Goal: Task Accomplishment & Management: Manage account settings

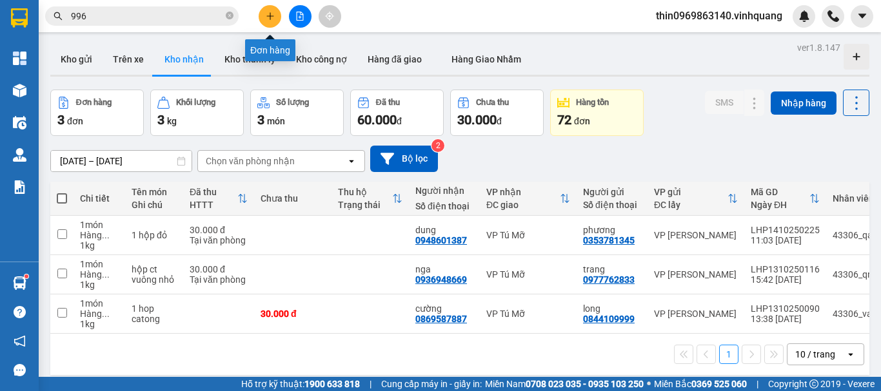
click at [268, 16] on icon "plus" at bounding box center [269, 15] width 7 height 1
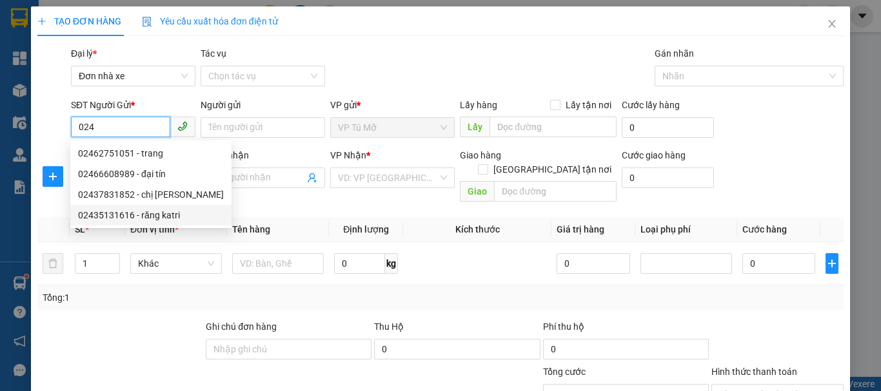
click at [163, 213] on div "02435131616 - răng katri" at bounding box center [151, 215] width 146 height 14
type input "02435131616"
type input "răng katri"
type input "0984845245"
type input "bs tùng"
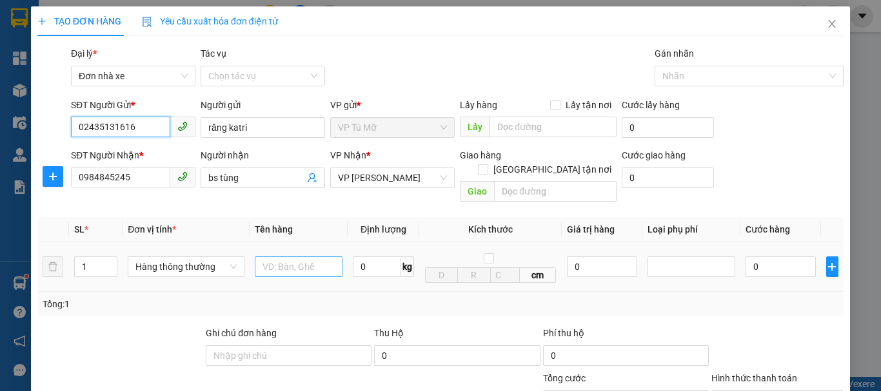
type input "02435131616"
click at [302, 258] on input "text" at bounding box center [299, 267] width 88 height 21
type input "g"
type input "hộp ct"
click at [372, 257] on input "0" at bounding box center [377, 267] width 48 height 21
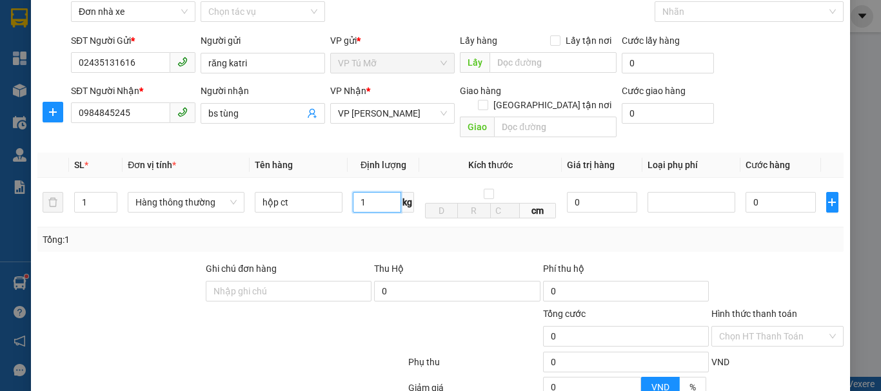
scroll to position [184, 0]
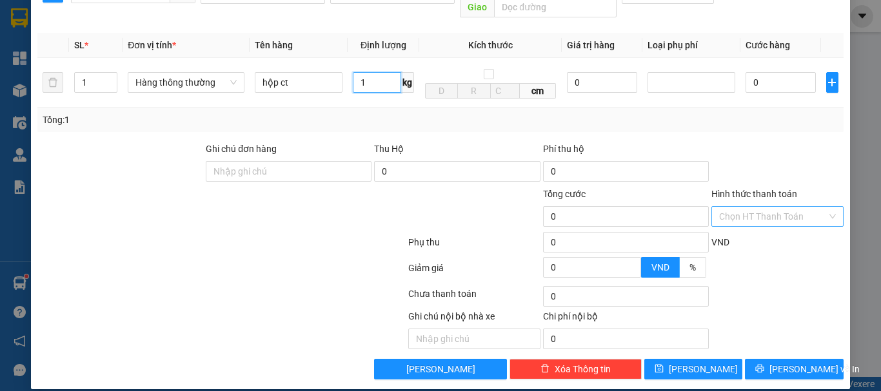
type input "1"
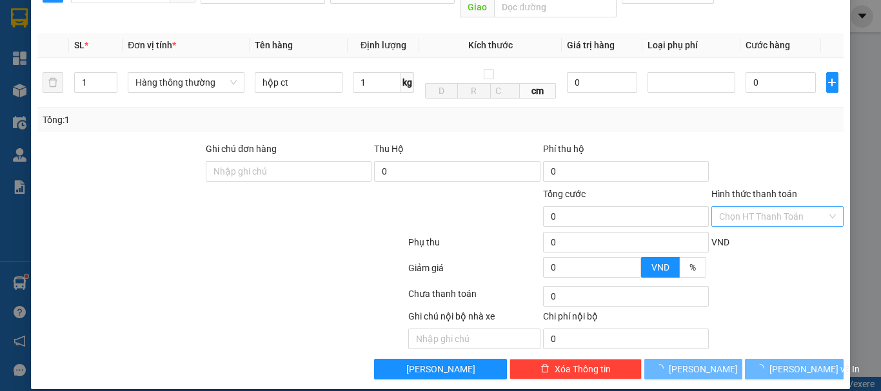
click at [786, 207] on input "Hình thức thanh toán" at bounding box center [773, 216] width 108 height 19
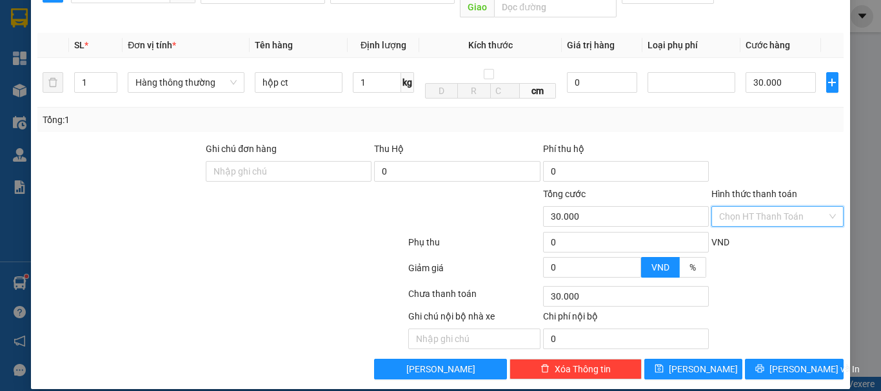
type input "30.000"
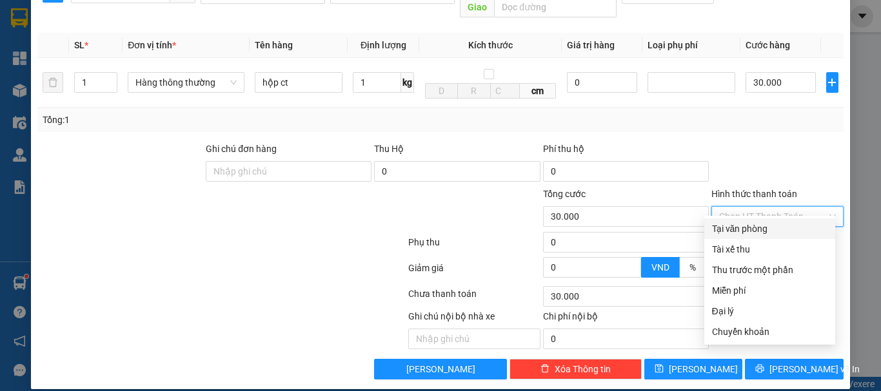
click at [758, 232] on div "Tại văn phòng" at bounding box center [769, 229] width 115 height 14
type input "0"
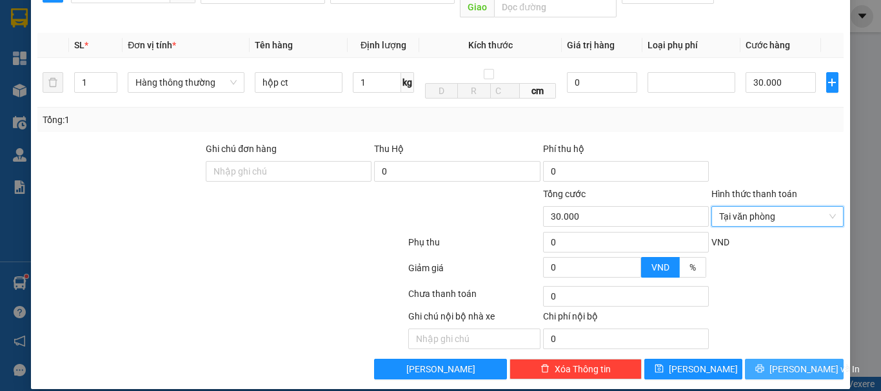
click at [778, 362] on span "[PERSON_NAME] và In" at bounding box center [814, 369] width 90 height 14
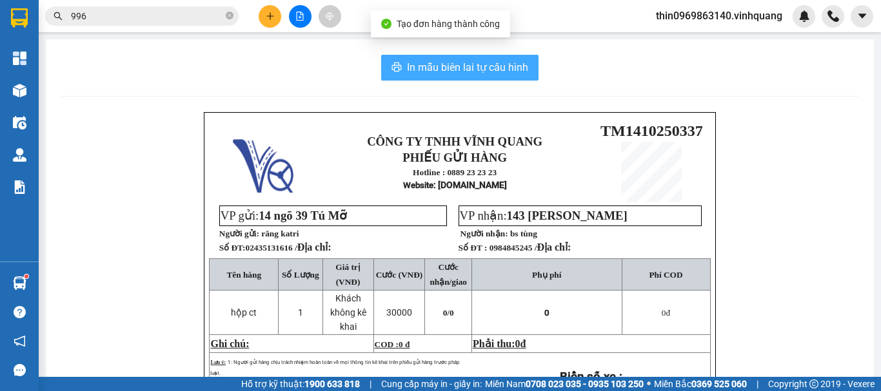
click at [446, 71] on span "In mẫu biên lai tự cấu hình" at bounding box center [467, 67] width 121 height 16
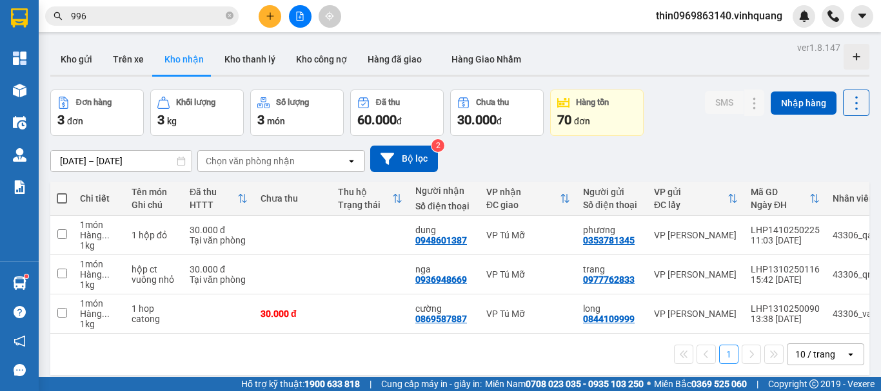
click at [81, 167] on div "ver 1.8.147 Kho gửi Trên xe Kho nhận Kho thanh lý Kho công nợ Hàng đã giao Hàng…" at bounding box center [459, 234] width 829 height 391
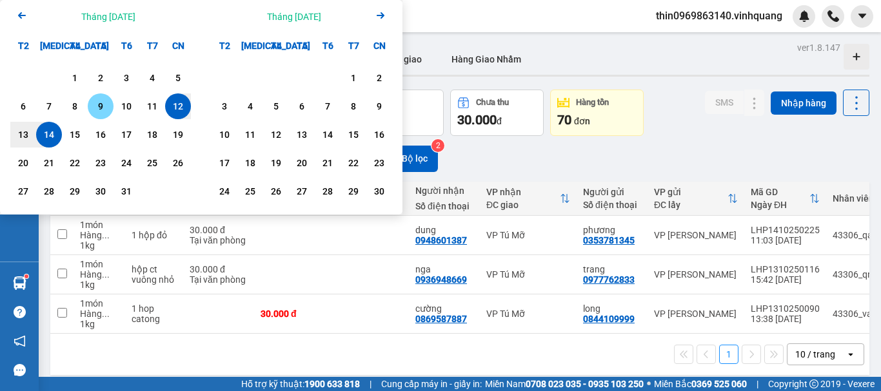
click at [97, 110] on div "9" at bounding box center [101, 106] width 18 height 15
type input "[DATE] – / /"
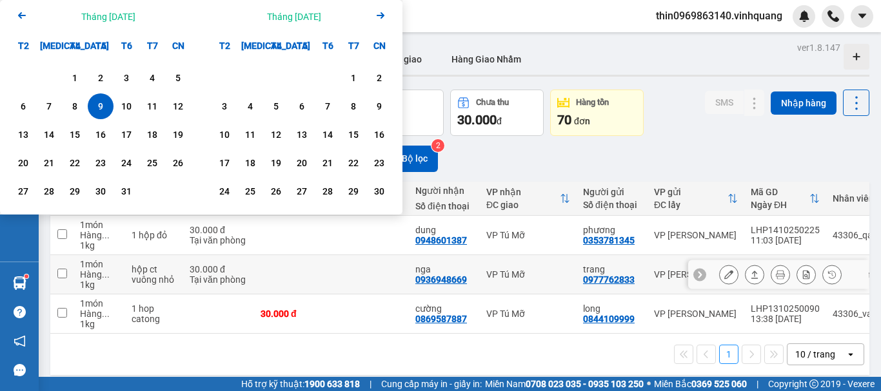
click at [338, 271] on td at bounding box center [369, 274] width 77 height 39
checkbox input "true"
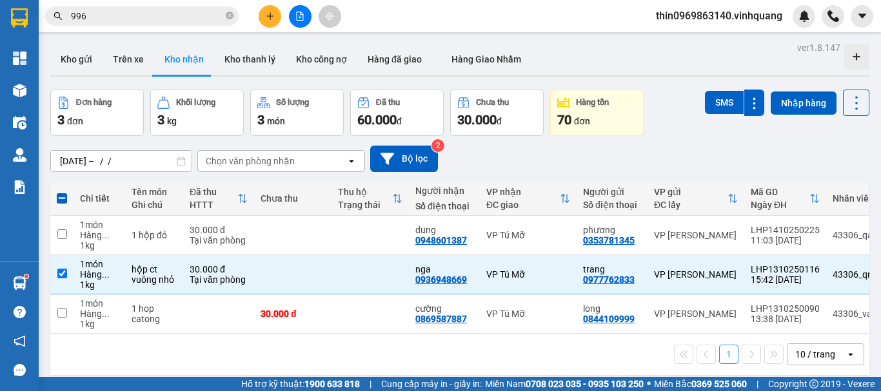
click at [152, 163] on div "ver 1.8.147 Kho gửi Trên xe Kho nhận Kho thanh lý Kho công nợ Hàng đã giao Hàng…" at bounding box center [459, 234] width 829 height 391
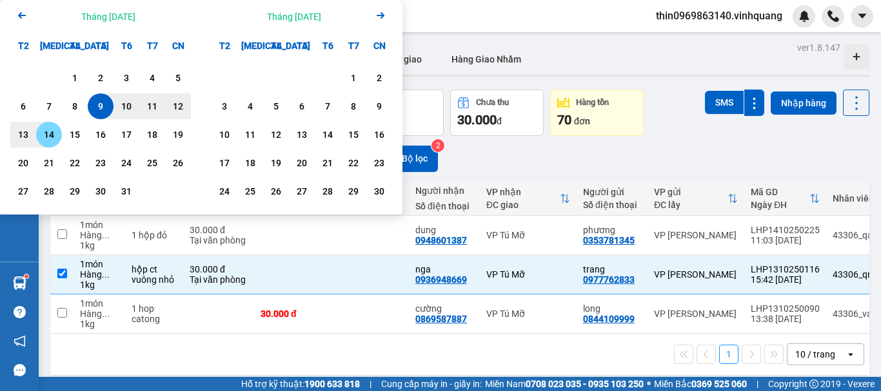
click at [49, 137] on div "14" at bounding box center [49, 134] width 18 height 15
type input "[DATE] – [DATE]"
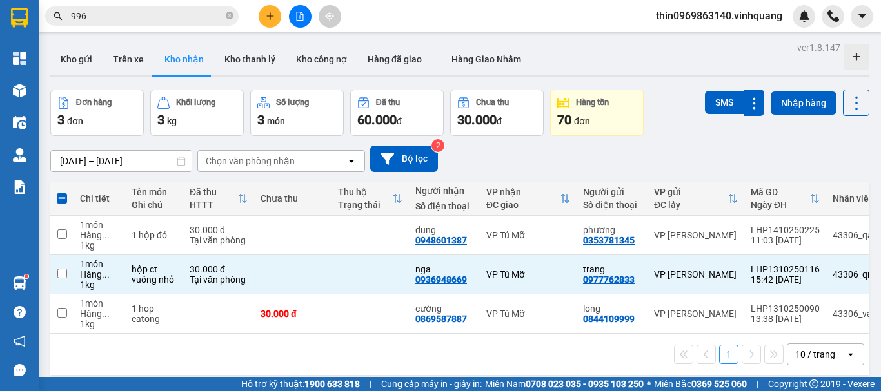
checkbox input "false"
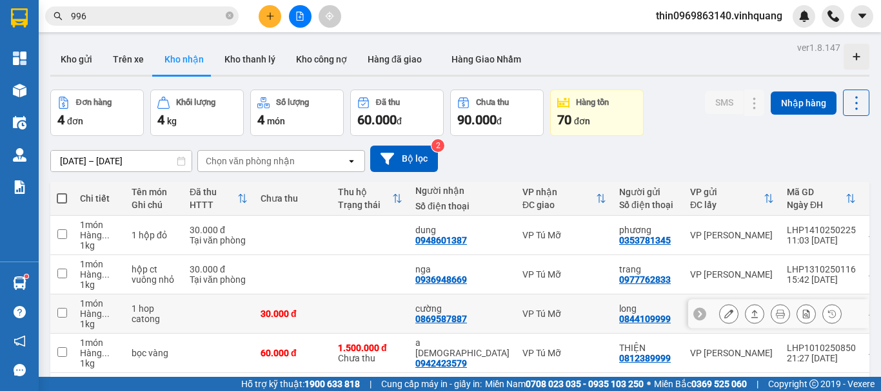
scroll to position [59, 0]
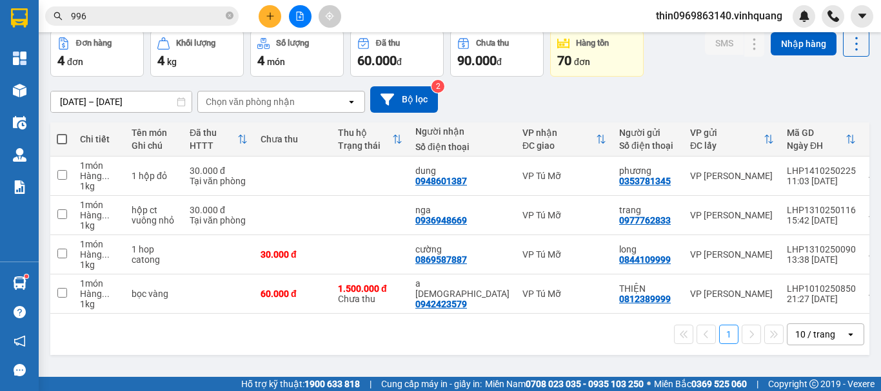
click at [114, 22] on input "996" at bounding box center [147, 16] width 152 height 14
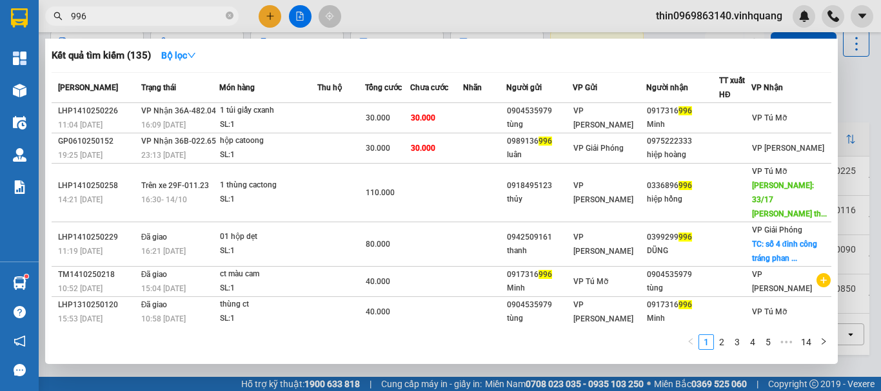
click at [114, 22] on input "996" at bounding box center [147, 16] width 152 height 14
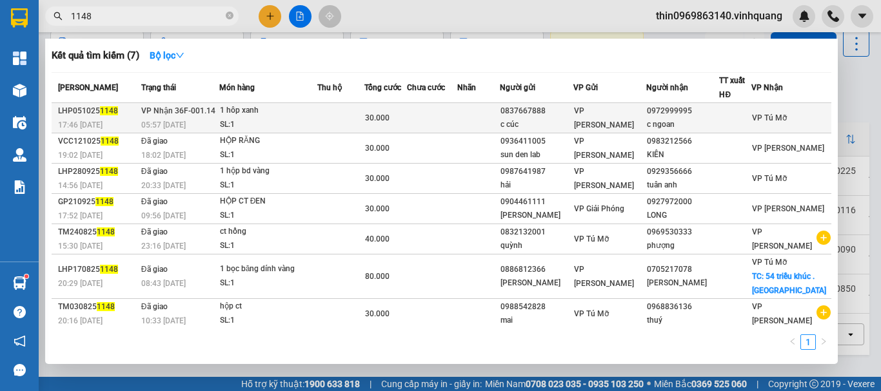
type input "1148"
click at [306, 114] on div "1 hôp xanh" at bounding box center [268, 111] width 97 height 14
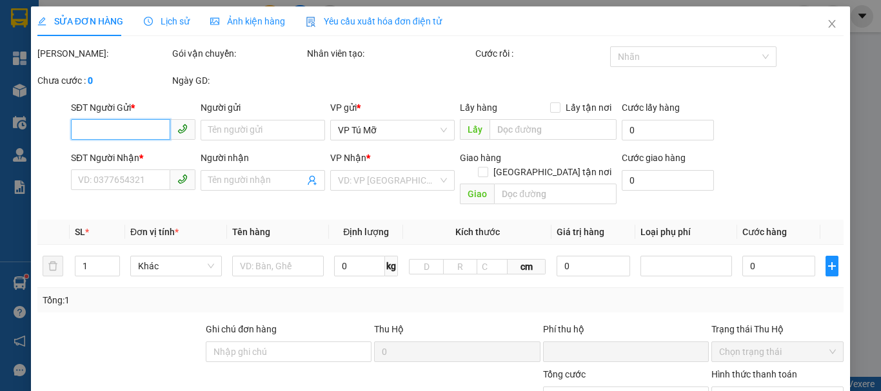
type input "0837667888"
type input "c cúc"
type input "0972999995"
type input "c ngoan"
type input "0"
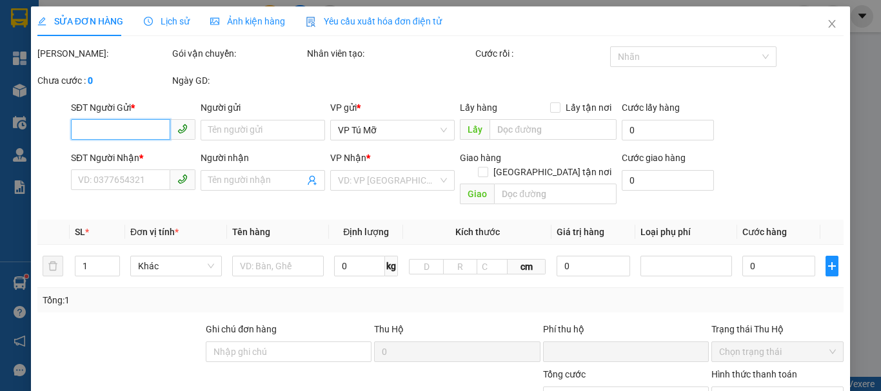
type input "30.000"
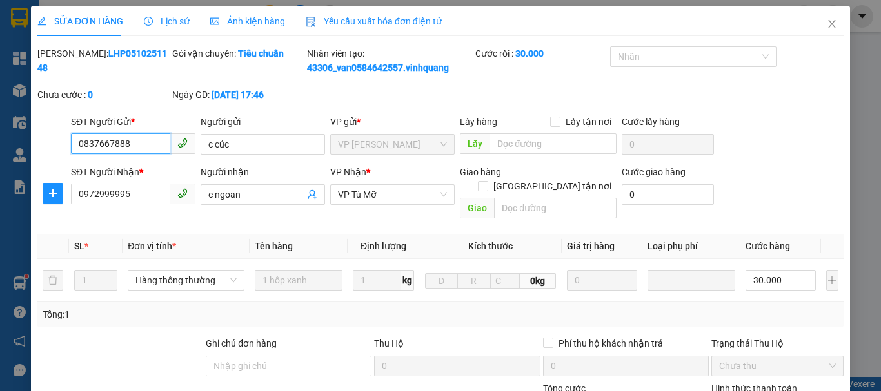
scroll to position [194, 0]
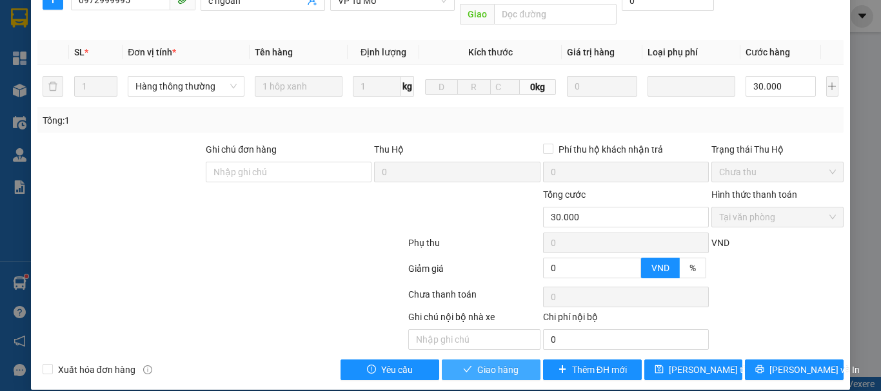
click at [493, 363] on span "Giao hàng" at bounding box center [497, 370] width 41 height 14
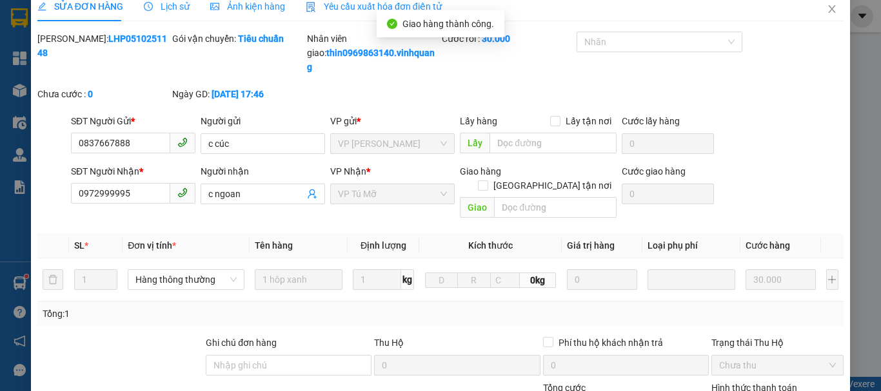
scroll to position [0, 0]
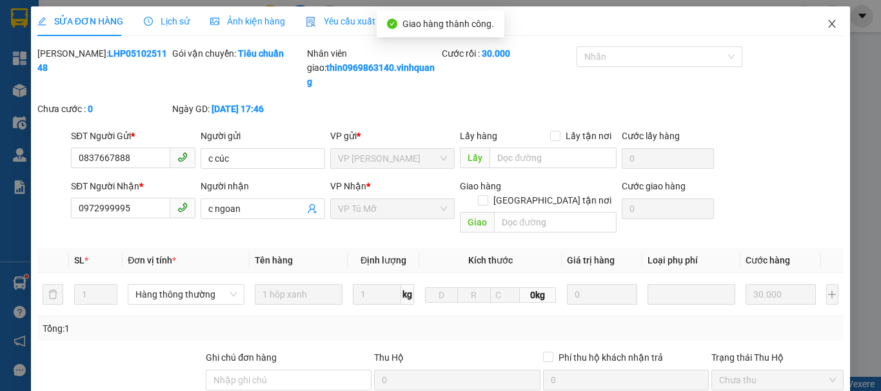
click at [827, 25] on icon "close" at bounding box center [832, 24] width 10 height 10
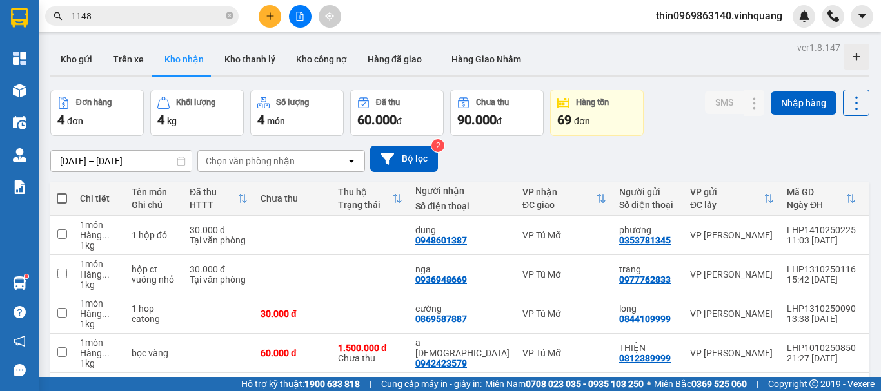
click at [277, 21] on button at bounding box center [270, 16] width 23 height 23
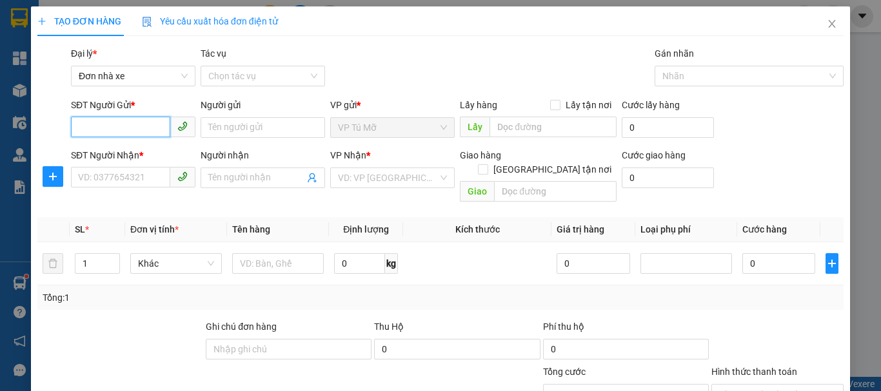
click at [130, 126] on input "SĐT Người Gửi *" at bounding box center [120, 127] width 99 height 21
type input "0972999995"
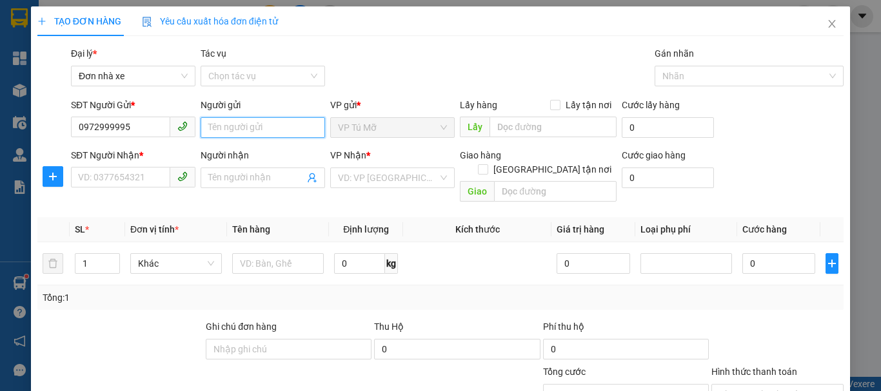
click at [241, 130] on input "Người gửi" at bounding box center [263, 127] width 124 height 21
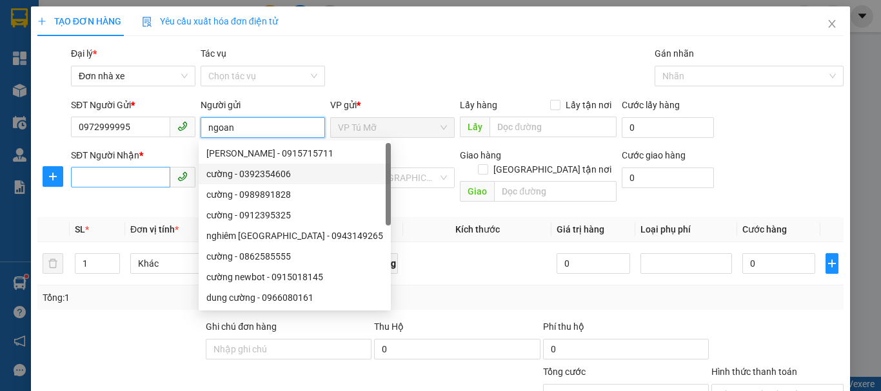
type input "ngoan"
click at [124, 181] on input "SĐT Người Nhận *" at bounding box center [120, 177] width 99 height 21
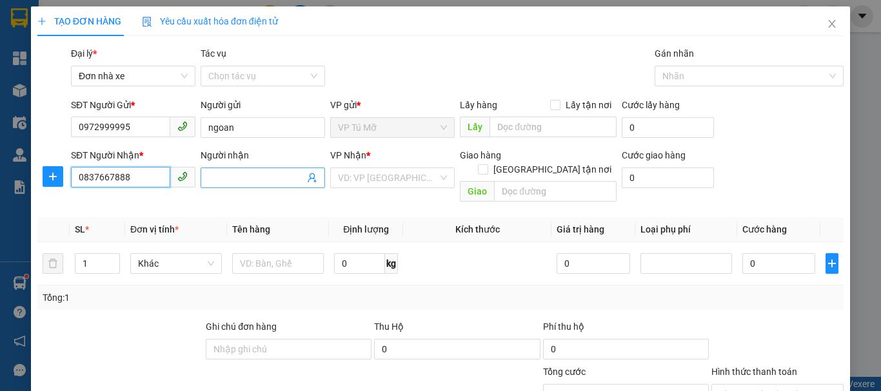
type input "0837667888"
click at [263, 179] on input "Người nhận" at bounding box center [256, 178] width 96 height 14
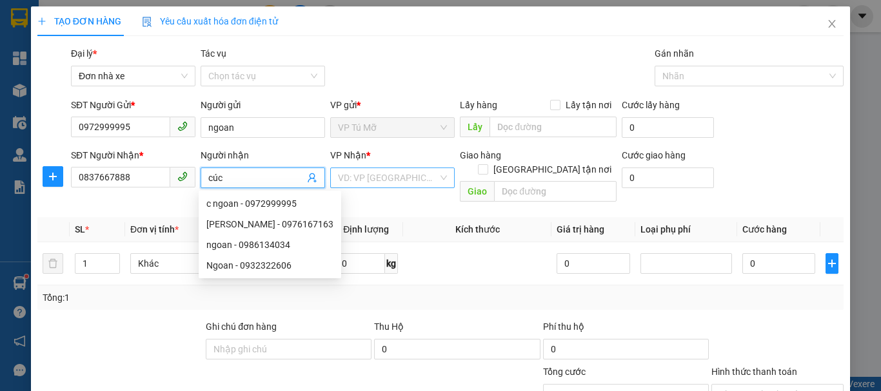
type input "cúc"
click at [375, 186] on input "search" at bounding box center [388, 177] width 100 height 19
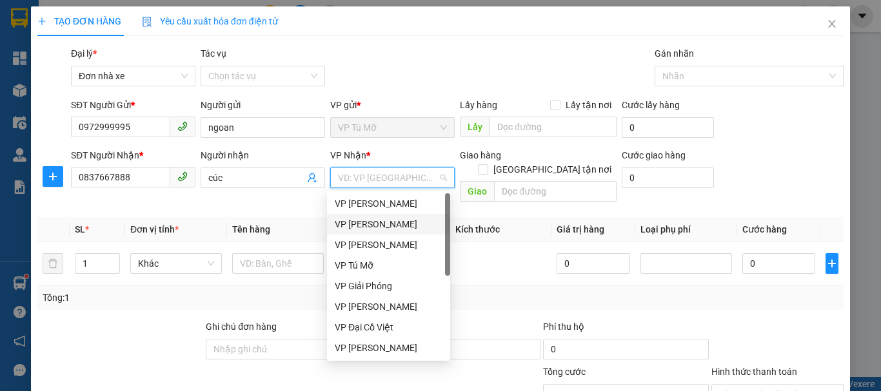
click at [391, 230] on div "VP [PERSON_NAME]" at bounding box center [389, 224] width 108 height 14
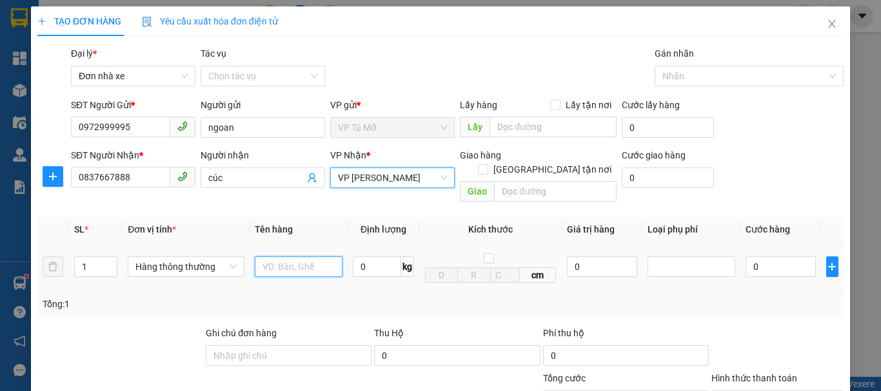
click at [305, 257] on input "text" at bounding box center [299, 267] width 88 height 21
type input "hộp xanh"
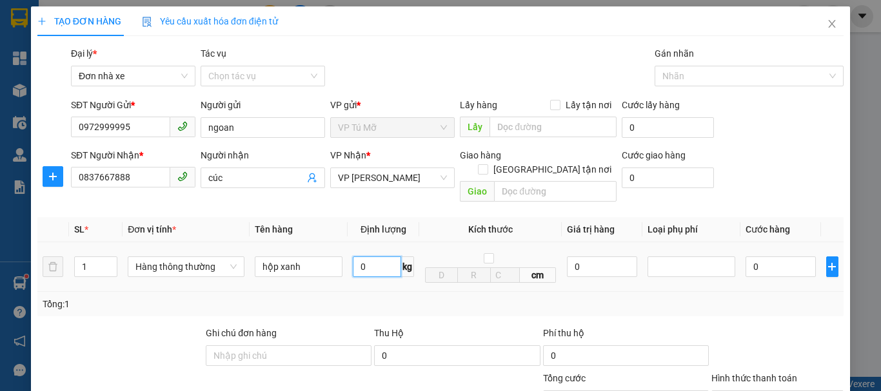
click at [362, 257] on input "0" at bounding box center [377, 267] width 48 height 21
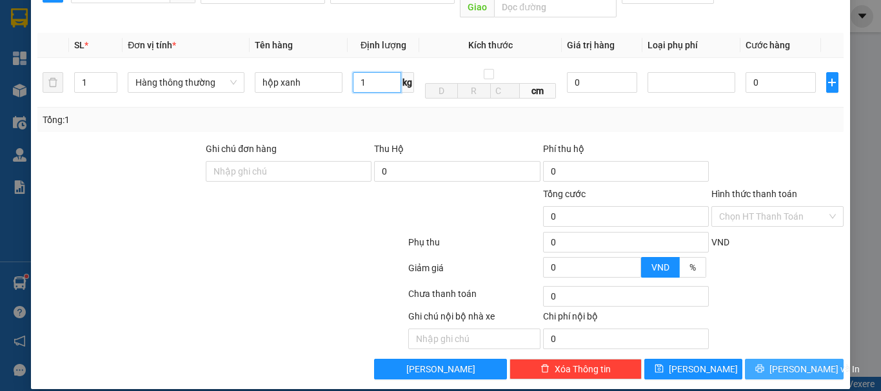
type input "1"
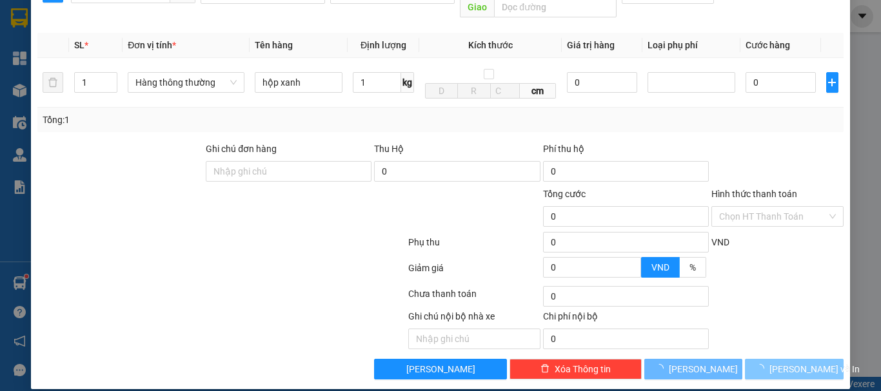
click at [793, 362] on span "[PERSON_NAME] và In" at bounding box center [814, 369] width 90 height 14
type input "30.000"
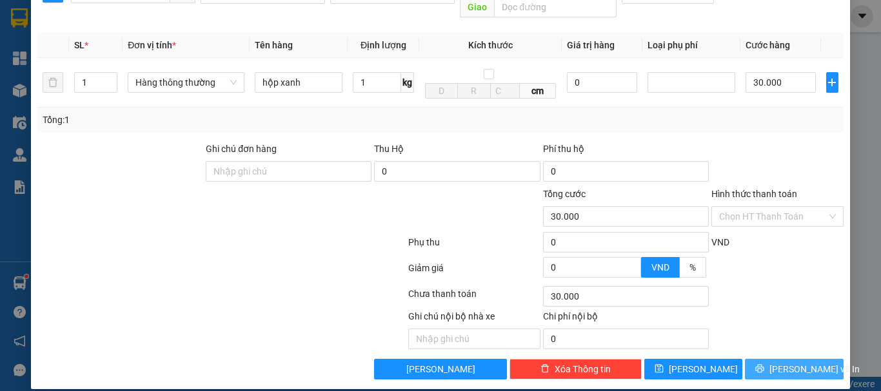
click at [793, 362] on span "[PERSON_NAME] và In" at bounding box center [814, 369] width 90 height 14
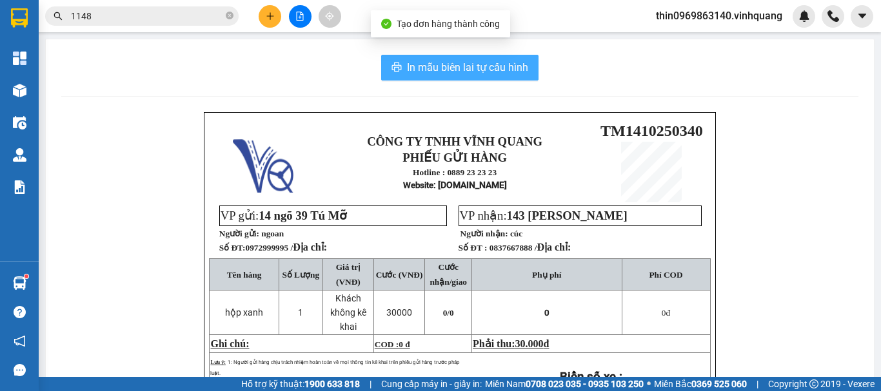
click at [493, 68] on span "In mẫu biên lai tự cấu hình" at bounding box center [467, 67] width 121 height 16
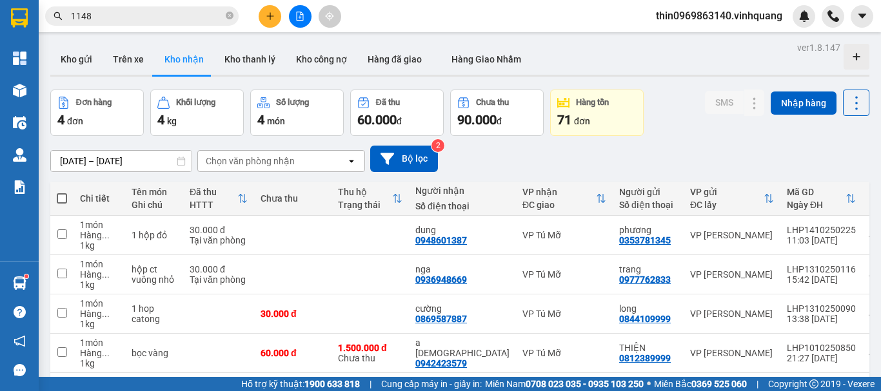
click at [206, 159] on div "Chọn văn phòng nhận" at bounding box center [250, 161] width 89 height 13
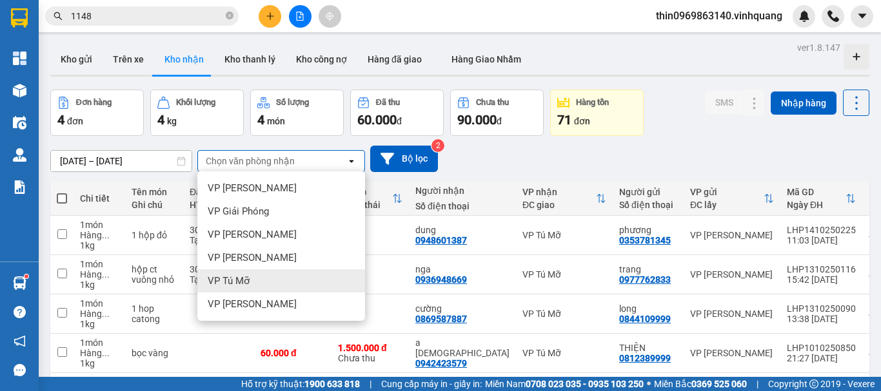
click at [239, 281] on span "VP Tú Mỡ" at bounding box center [229, 281] width 42 height 13
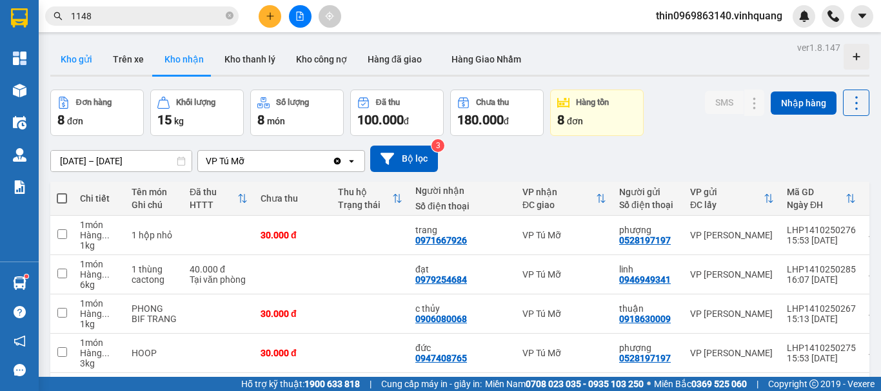
click at [73, 56] on button "Kho gửi" at bounding box center [76, 59] width 52 height 31
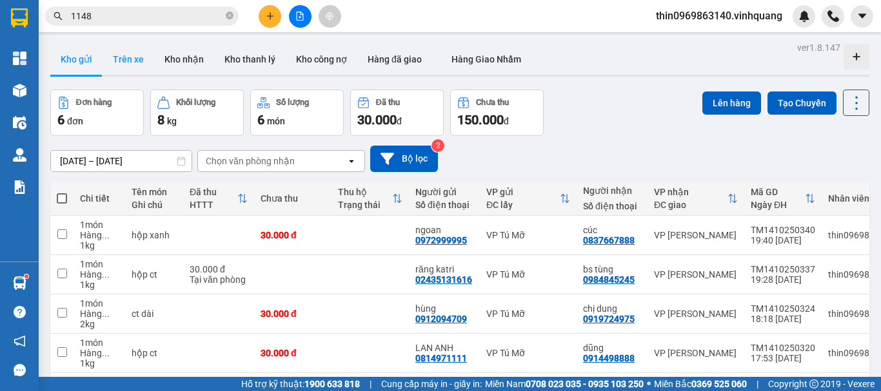
click at [133, 63] on button "Trên xe" at bounding box center [129, 59] width 52 height 31
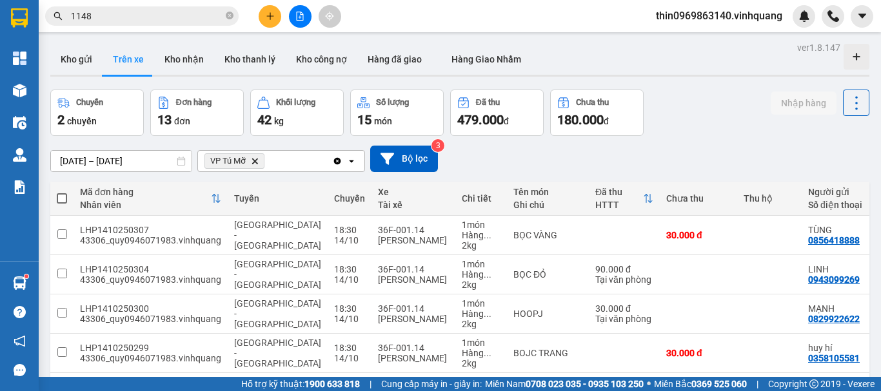
click at [257, 162] on icon "Delete" at bounding box center [255, 161] width 8 height 8
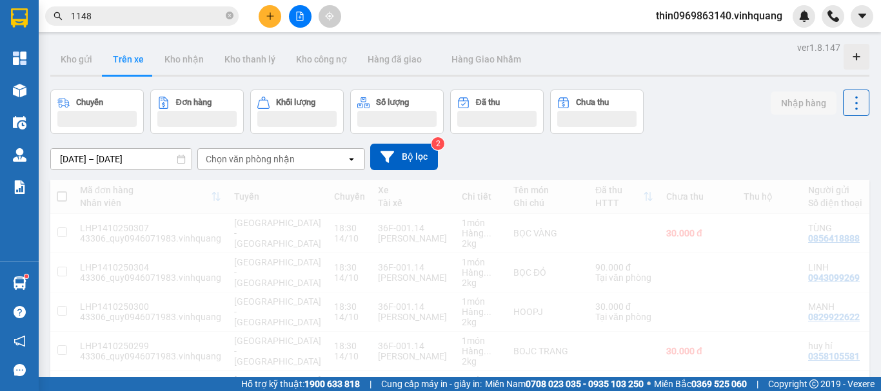
click at [257, 162] on div "Chọn văn phòng nhận" at bounding box center [250, 159] width 89 height 13
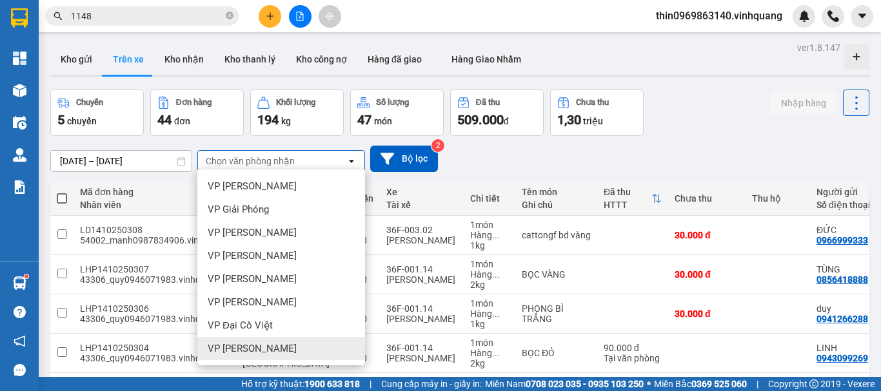
scroll to position [93, 0]
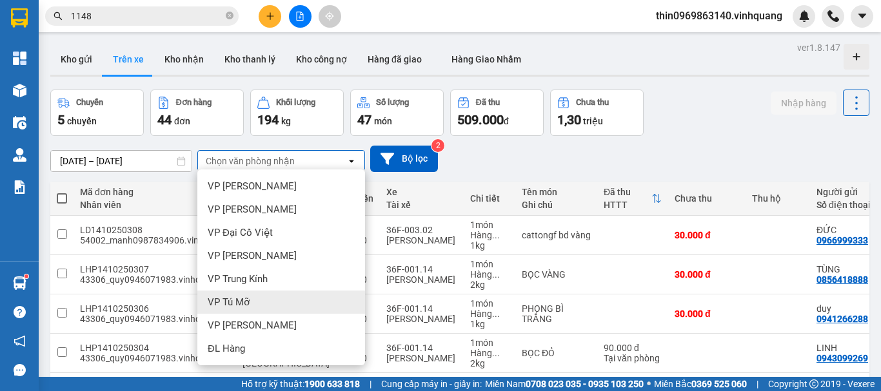
click at [242, 302] on span "VP Tú Mỡ" at bounding box center [229, 302] width 42 height 13
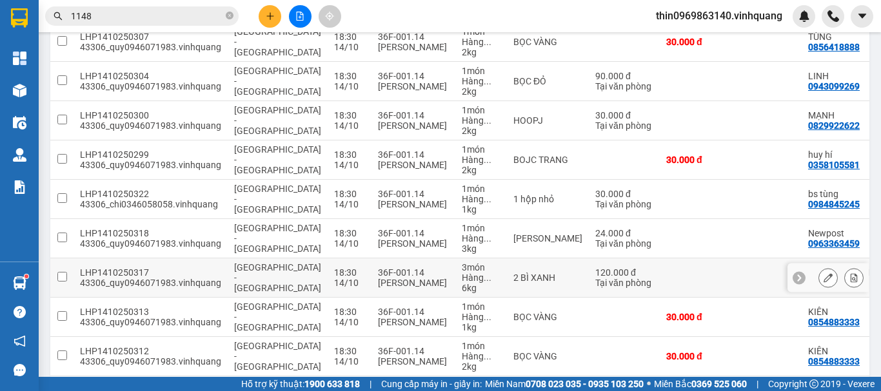
scroll to position [290, 0]
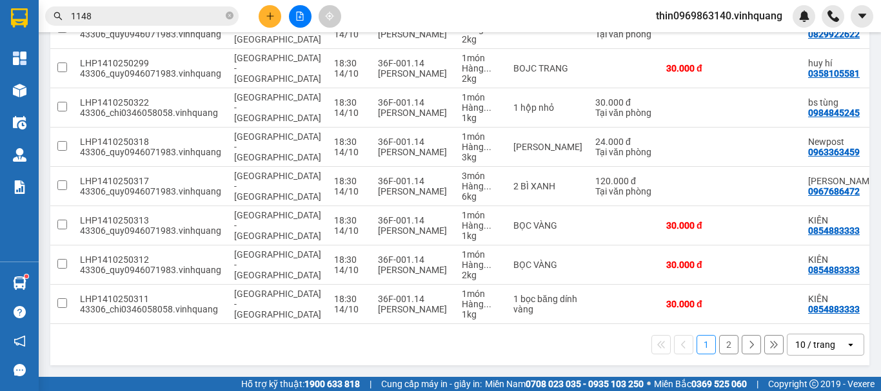
click at [719, 344] on button "2" at bounding box center [728, 344] width 19 height 19
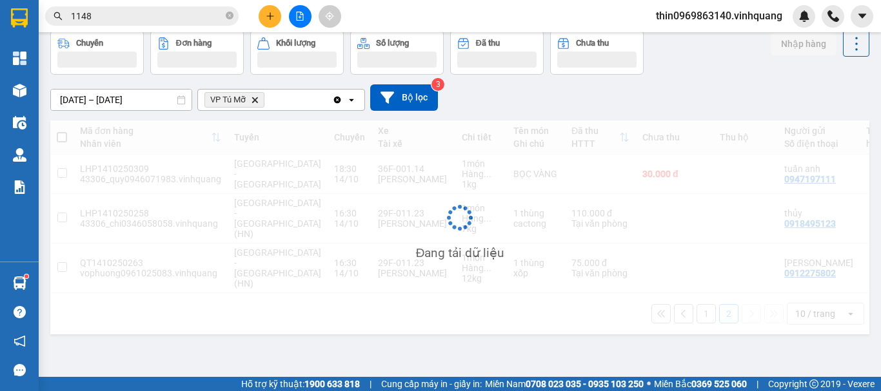
scroll to position [59, 0]
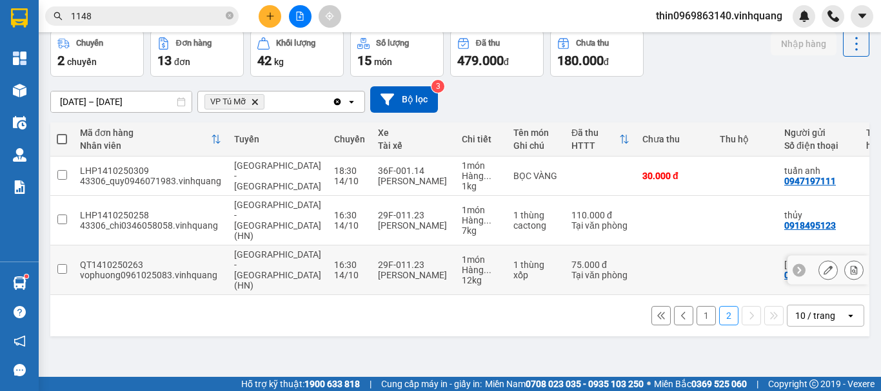
click at [61, 264] on input "checkbox" at bounding box center [62, 269] width 10 height 10
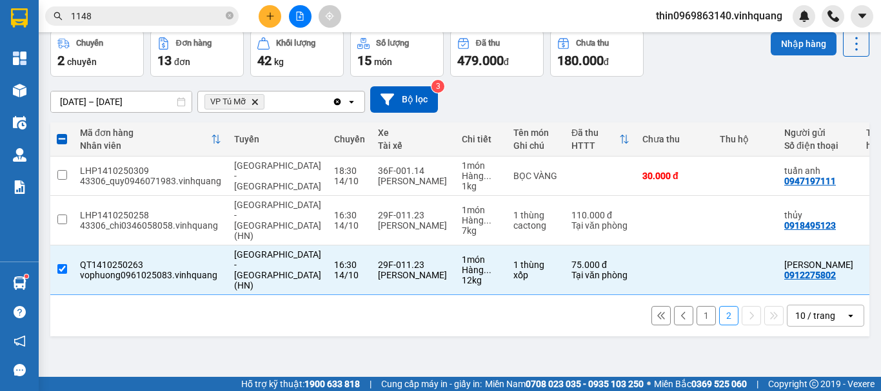
click at [778, 43] on button "Nhập hàng" at bounding box center [804, 43] width 66 height 23
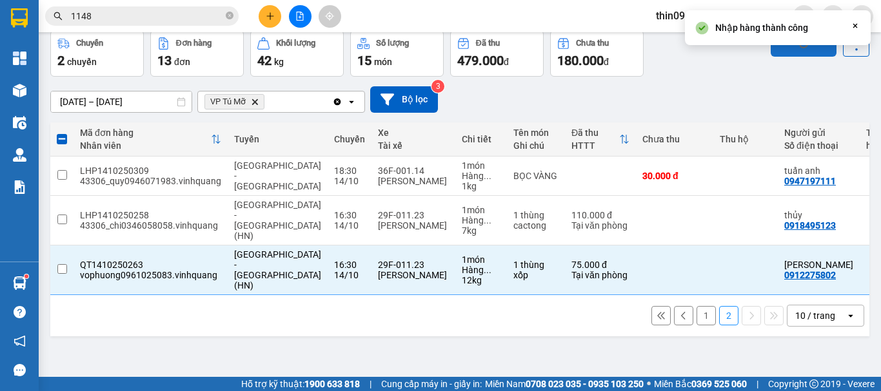
checkbox input "false"
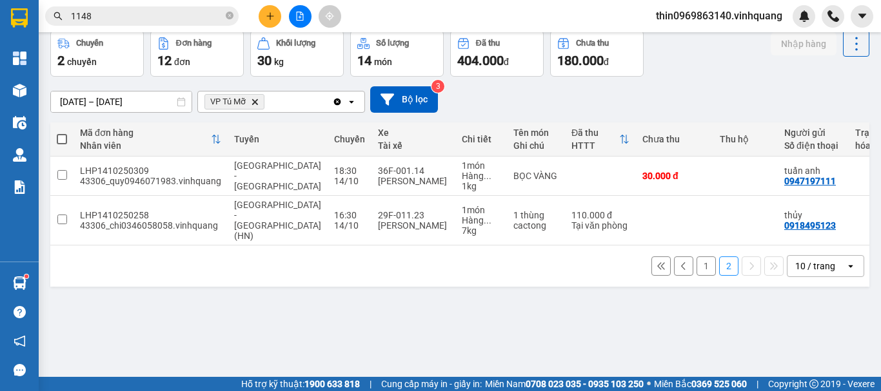
scroll to position [0, 0]
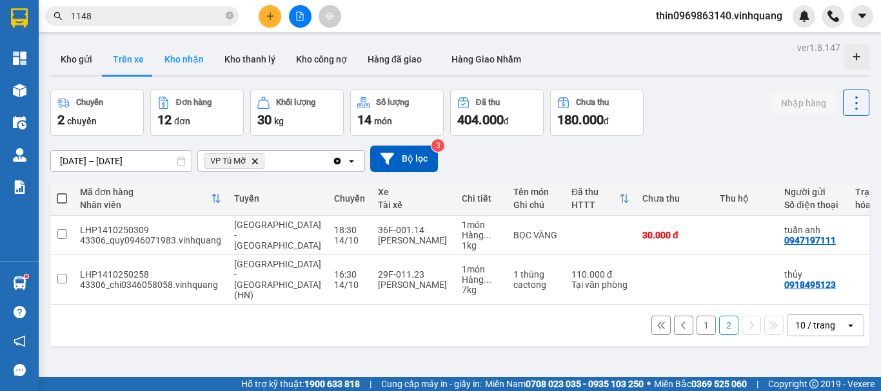
click at [177, 57] on button "Kho nhận" at bounding box center [184, 59] width 60 height 31
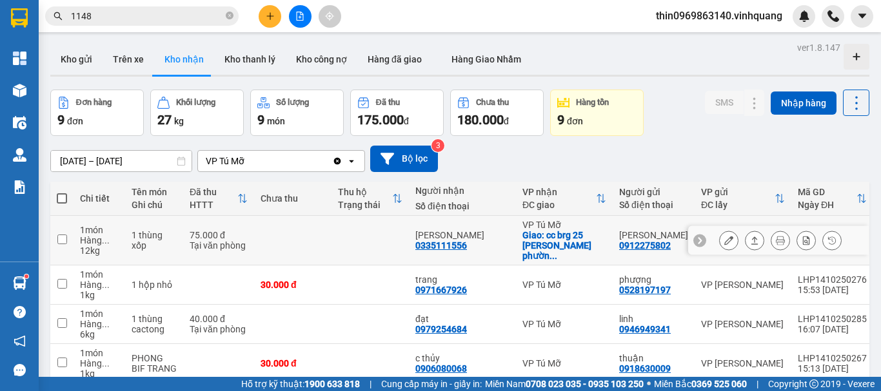
click at [442, 241] on div "0335111556" at bounding box center [441, 246] width 52 height 10
copy div "0335111556"
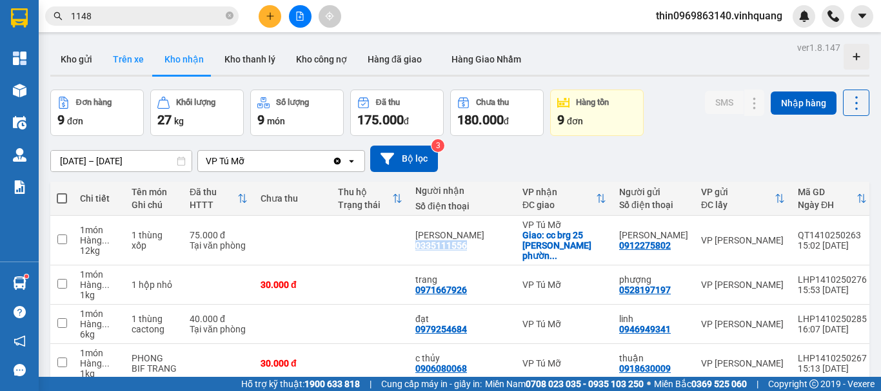
click at [125, 62] on button "Trên xe" at bounding box center [129, 59] width 52 height 31
type input "[DATE] – [DATE]"
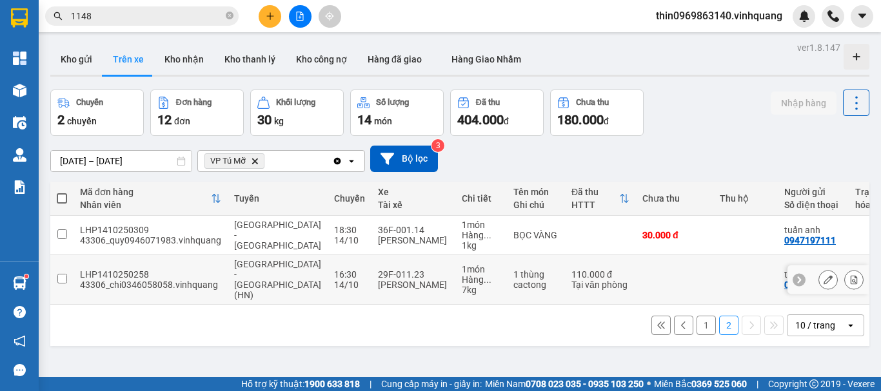
click at [63, 274] on input "checkbox" at bounding box center [62, 279] width 10 height 10
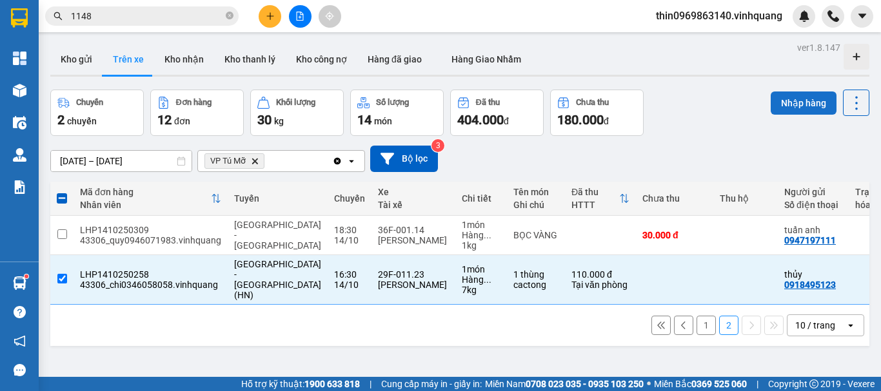
click at [803, 95] on button "Nhập hàng" at bounding box center [804, 103] width 66 height 23
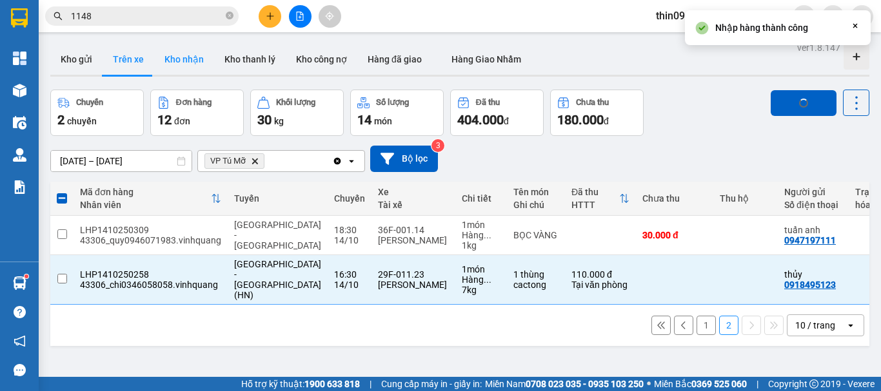
checkbox input "false"
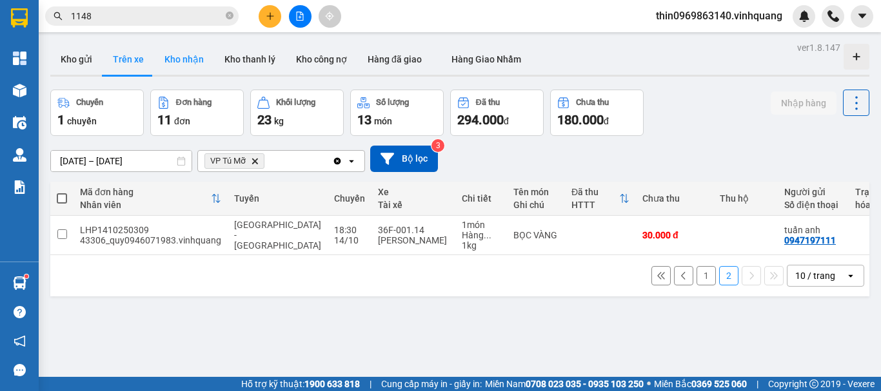
click at [188, 60] on button "Kho nhận" at bounding box center [184, 59] width 60 height 31
type input "[DATE] – [DATE]"
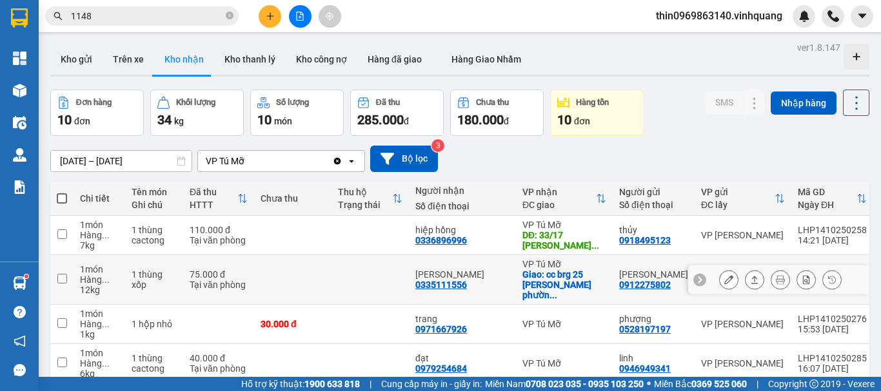
click at [431, 280] on div "0335111556" at bounding box center [441, 285] width 52 height 10
copy div "0335111556"
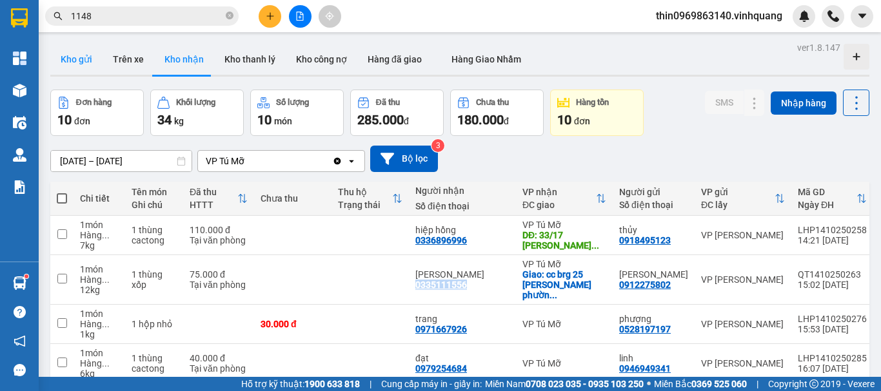
click at [76, 60] on button "Kho gửi" at bounding box center [76, 59] width 52 height 31
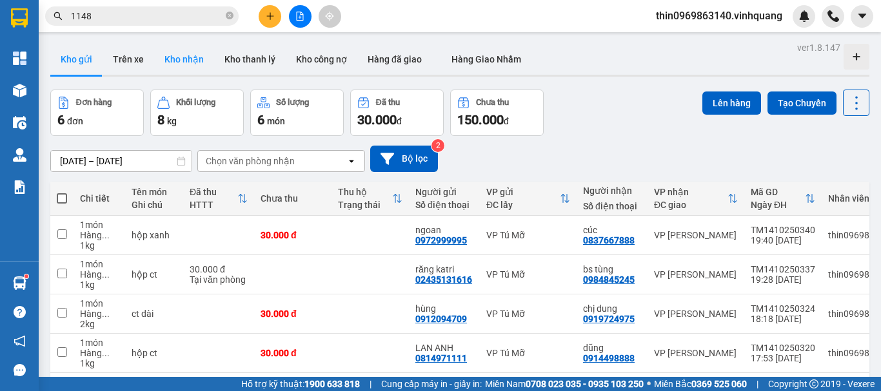
click at [180, 59] on button "Kho nhận" at bounding box center [184, 59] width 60 height 31
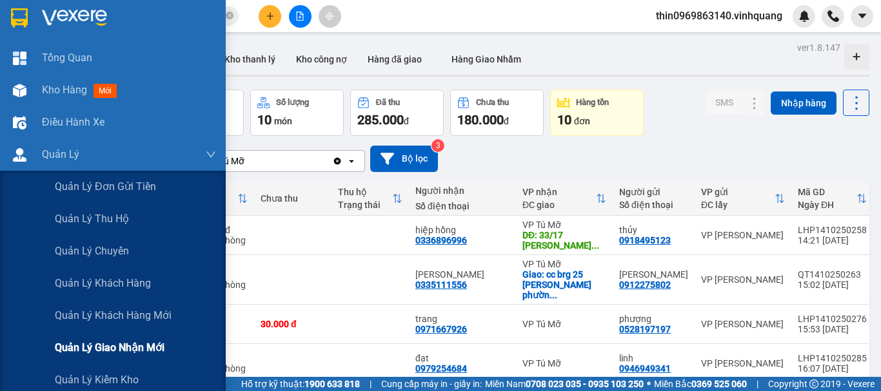
click at [112, 346] on span "Quản lý giao nhận mới" at bounding box center [110, 348] width 110 height 16
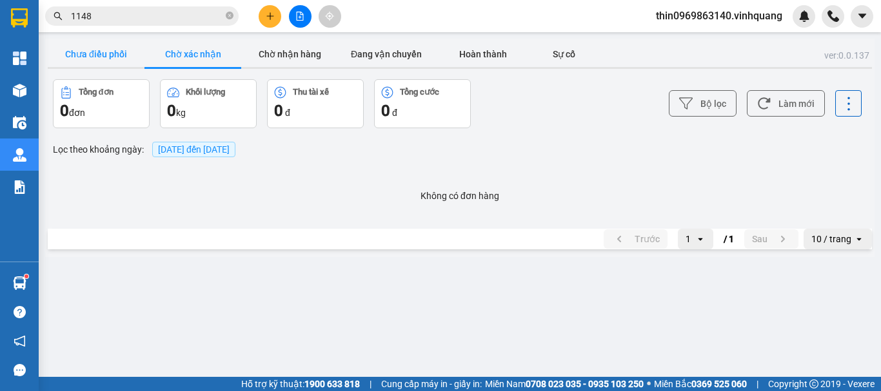
click at [86, 57] on button "Chưa điều phối" at bounding box center [96, 54] width 97 height 26
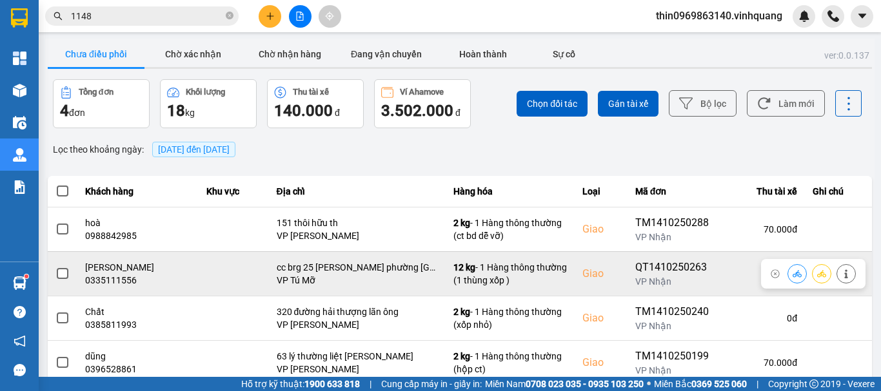
click at [61, 271] on span at bounding box center [63, 274] width 12 height 12
click at [55, 267] on input "checkbox" at bounding box center [55, 267] width 0 height 0
click at [793, 273] on icon at bounding box center [797, 273] width 9 height 7
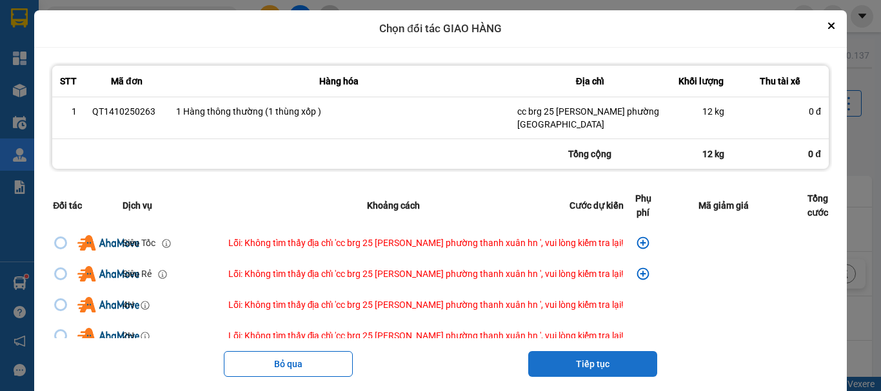
click at [587, 366] on button "Tiếp tục" at bounding box center [592, 364] width 129 height 26
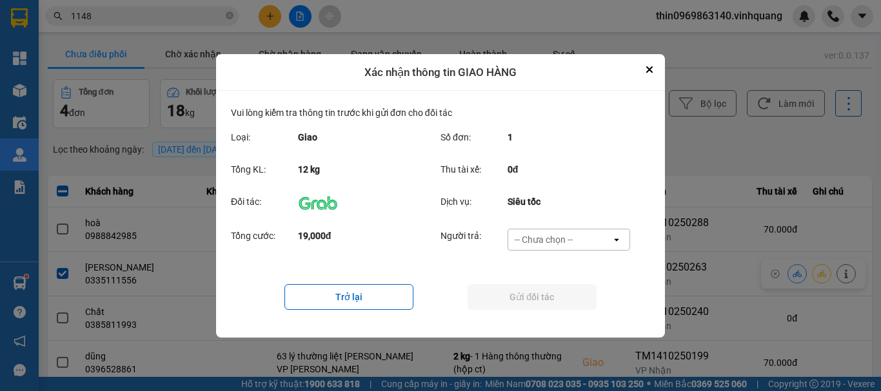
click at [546, 239] on div "-- Chưa chọn --" at bounding box center [544, 239] width 58 height 13
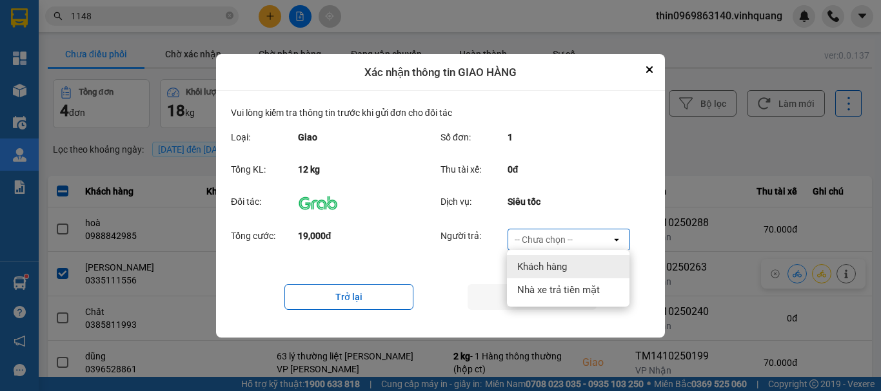
click at [562, 241] on div "-- Chưa chọn --" at bounding box center [544, 239] width 58 height 13
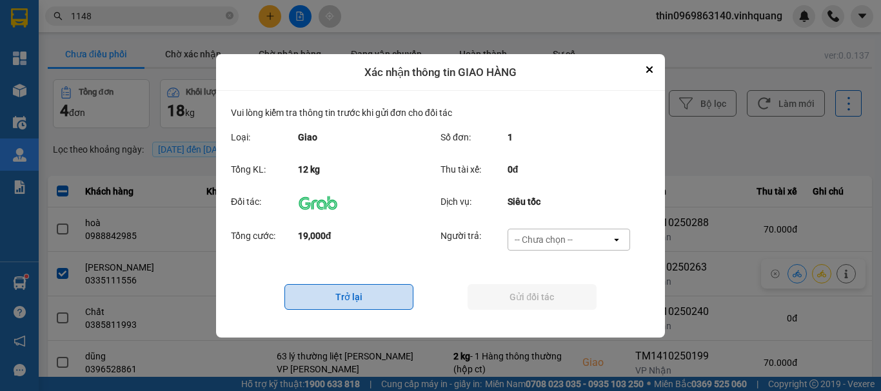
click at [366, 295] on button "Trở lại" at bounding box center [348, 297] width 129 height 26
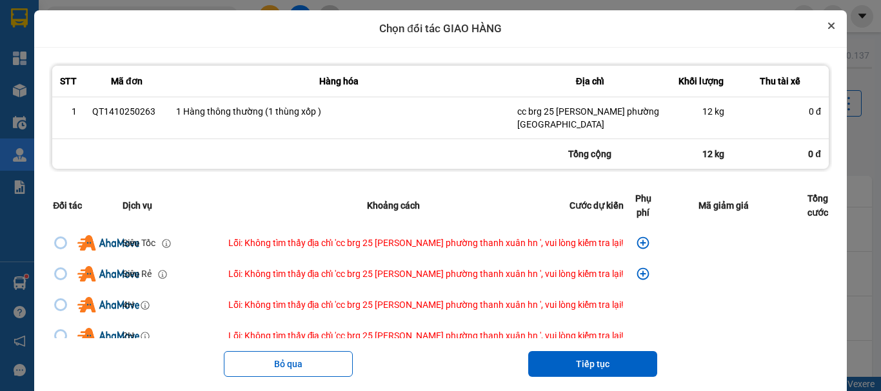
click at [824, 25] on button "Close" at bounding box center [831, 25] width 15 height 15
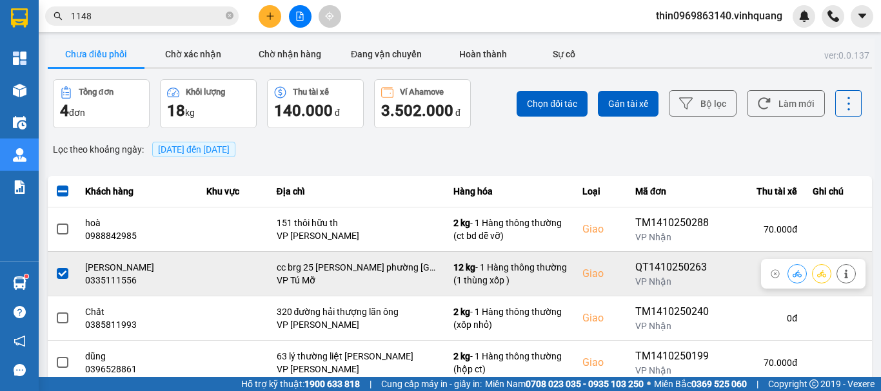
click at [59, 271] on span at bounding box center [63, 274] width 12 height 12
click at [55, 267] on input "checkbox" at bounding box center [55, 267] width 0 height 0
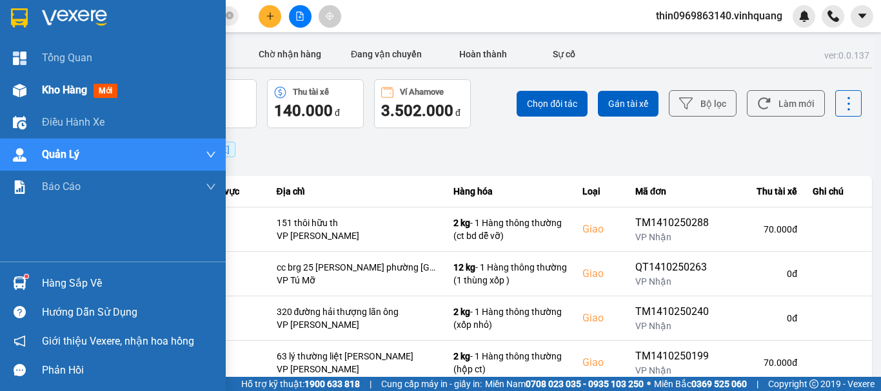
click at [75, 94] on span "Kho hàng" at bounding box center [64, 90] width 45 height 12
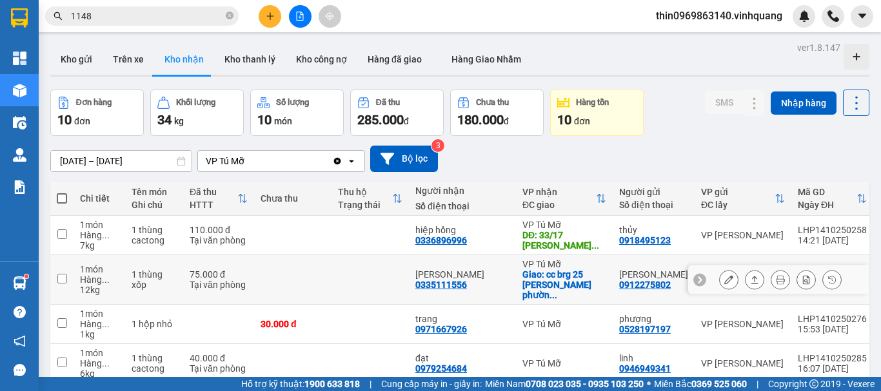
click at [62, 274] on input "checkbox" at bounding box center [62, 279] width 10 height 10
checkbox input "true"
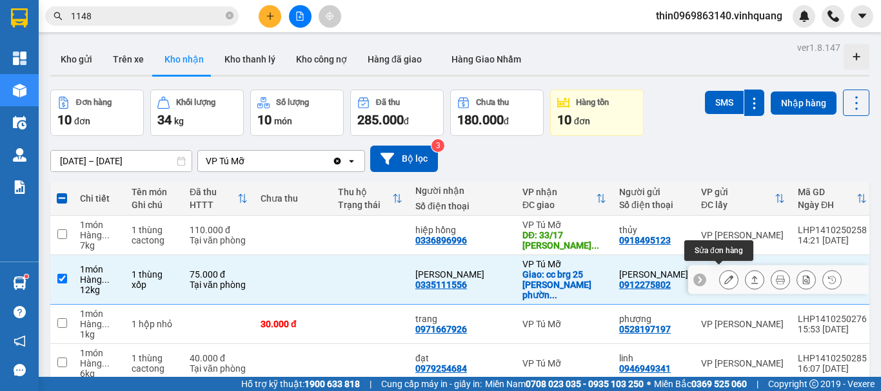
click at [720, 276] on button at bounding box center [729, 280] width 18 height 23
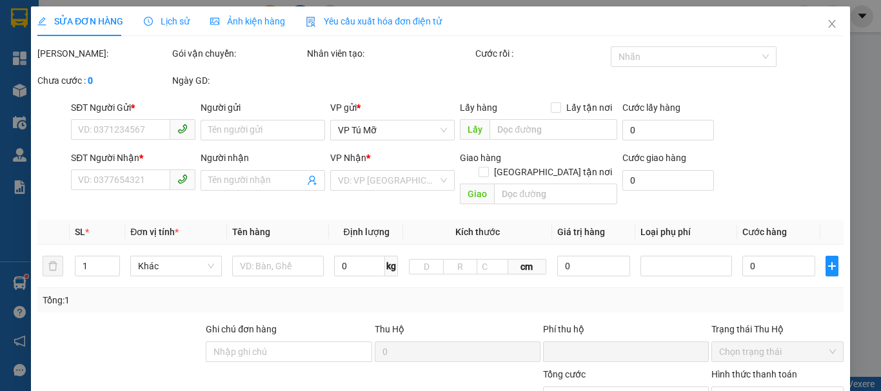
type input "0912275802"
type input "[PERSON_NAME]"
type input "0335111556"
type input "[PERSON_NAME]"
checkbox input "true"
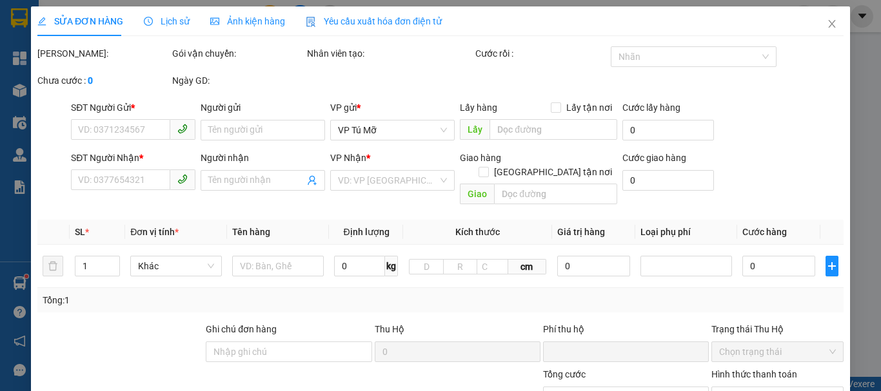
type input "cc brg 25 [PERSON_NAME] phường [GEOGRAPHIC_DATA]"
type input "0"
type input "75.000"
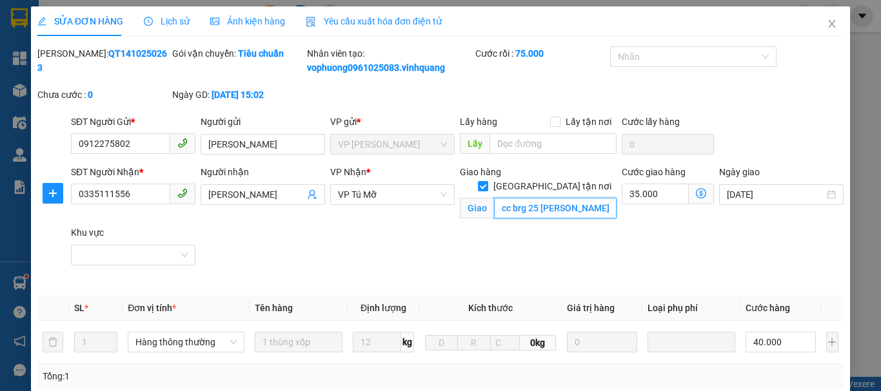
click at [519, 198] on input "cc brg 25 [PERSON_NAME] phường [GEOGRAPHIC_DATA]" at bounding box center [555, 208] width 123 height 21
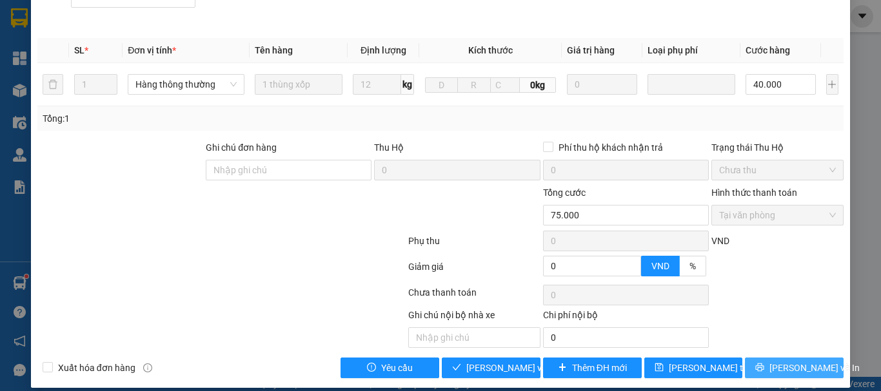
type input "25 [PERSON_NAME] phường [GEOGRAPHIC_DATA]"
click at [794, 366] on span "[PERSON_NAME] và In" at bounding box center [814, 368] width 90 height 14
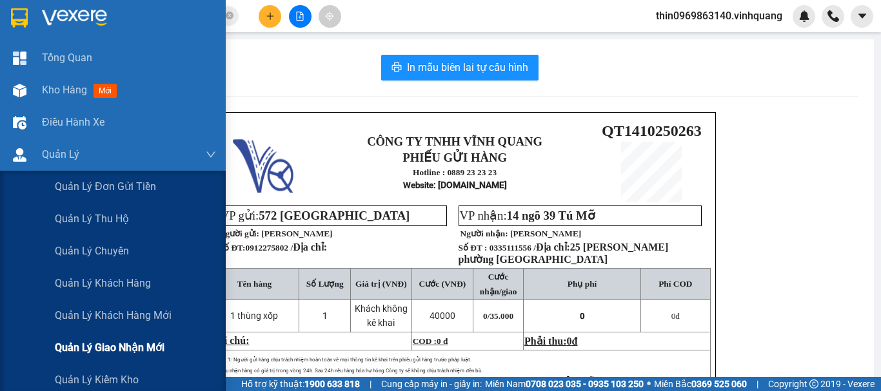
click at [141, 345] on span "Quản lý giao nhận mới" at bounding box center [110, 348] width 110 height 16
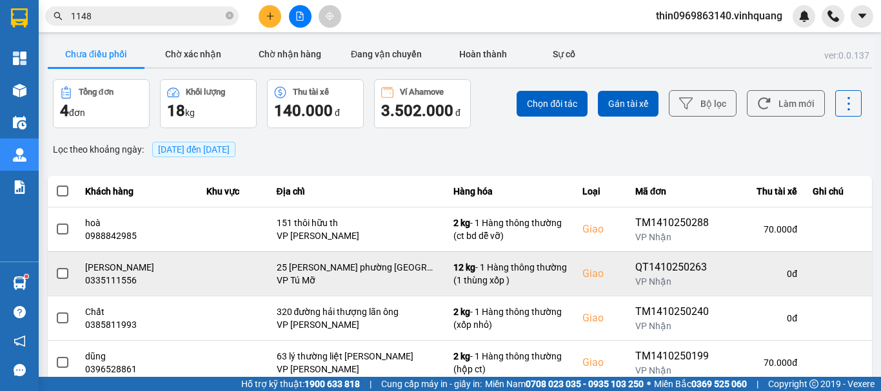
click at [67, 272] on span at bounding box center [63, 274] width 12 height 12
click at [55, 267] on input "checkbox" at bounding box center [55, 267] width 0 height 0
click at [793, 270] on icon at bounding box center [797, 274] width 9 height 9
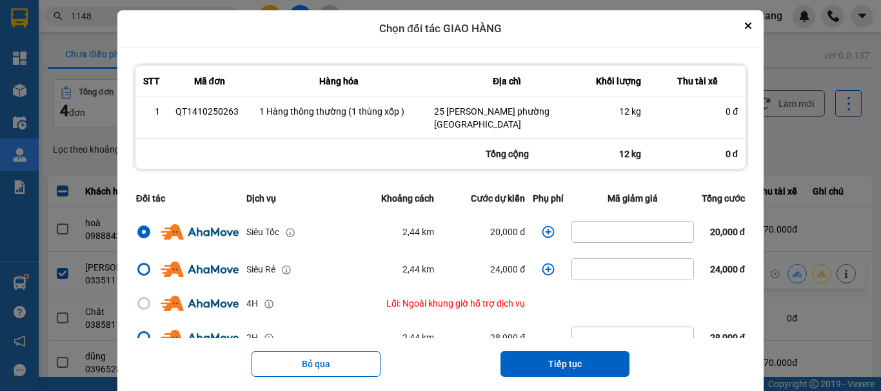
scroll to position [24, 0]
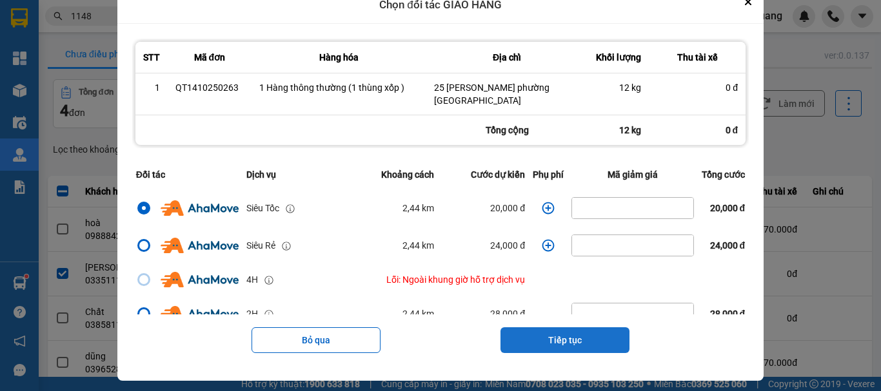
click at [553, 332] on button "Tiếp tục" at bounding box center [564, 341] width 129 height 26
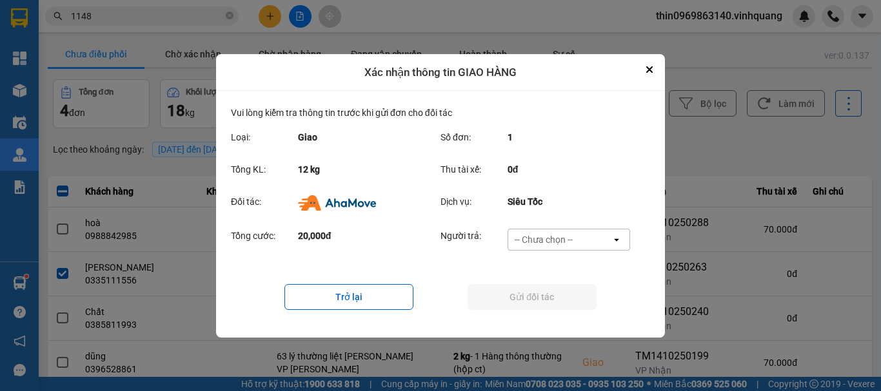
click at [557, 239] on div "-- Chưa chọn --" at bounding box center [544, 239] width 58 height 13
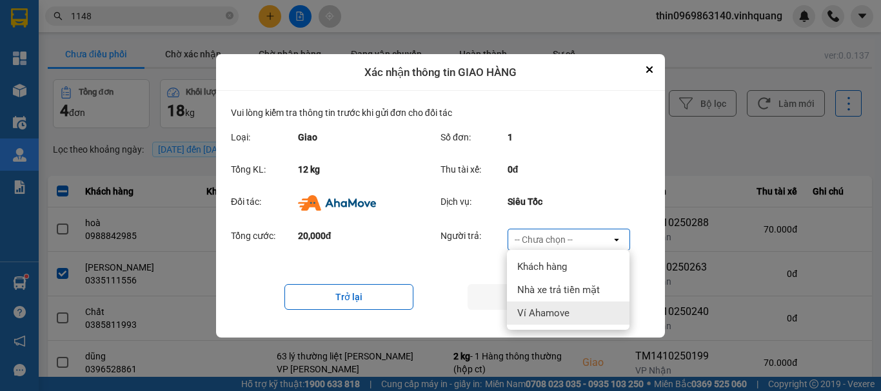
click at [544, 310] on span "Ví Ahamove" at bounding box center [543, 313] width 52 height 13
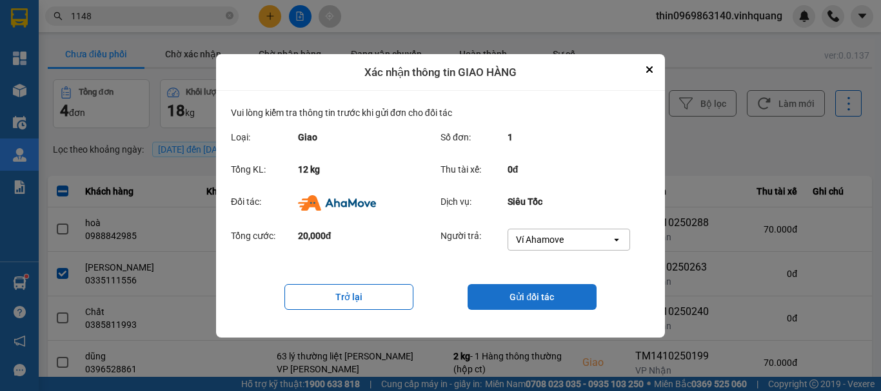
click at [542, 293] on button "Gửi đối tác" at bounding box center [532, 297] width 129 height 26
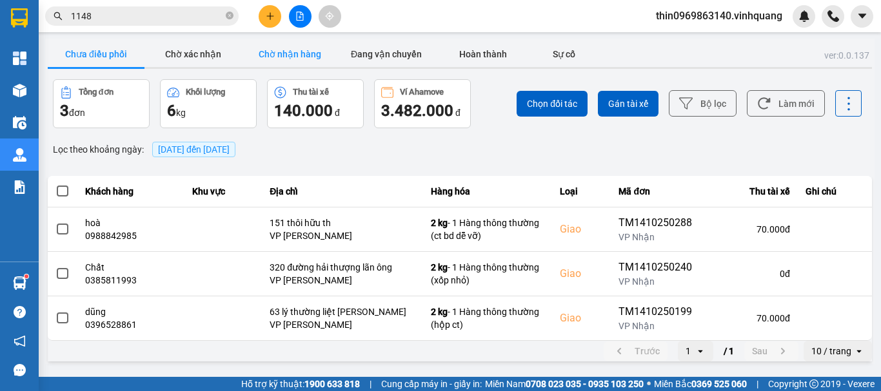
click at [288, 53] on button "Chờ nhận hàng" at bounding box center [289, 54] width 97 height 26
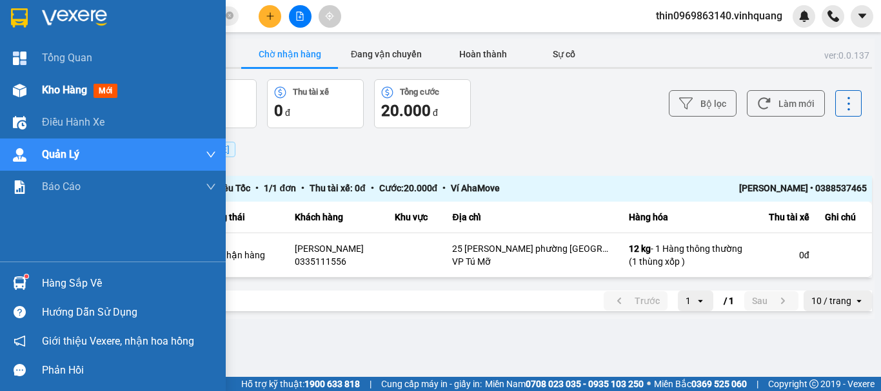
click at [46, 94] on span "Kho hàng" at bounding box center [64, 90] width 45 height 12
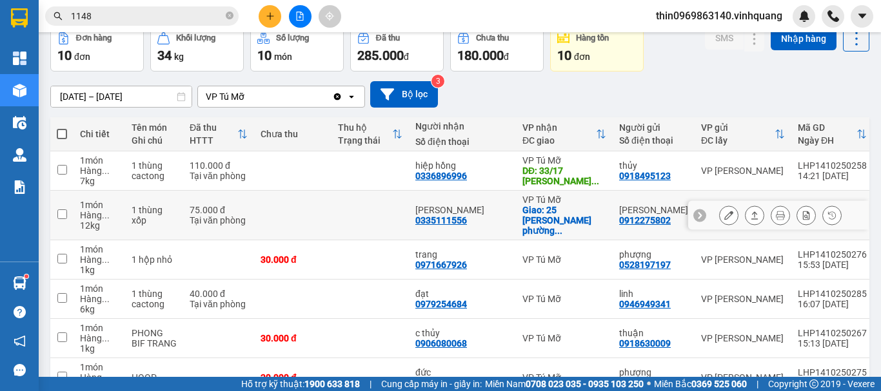
scroll to position [129, 0]
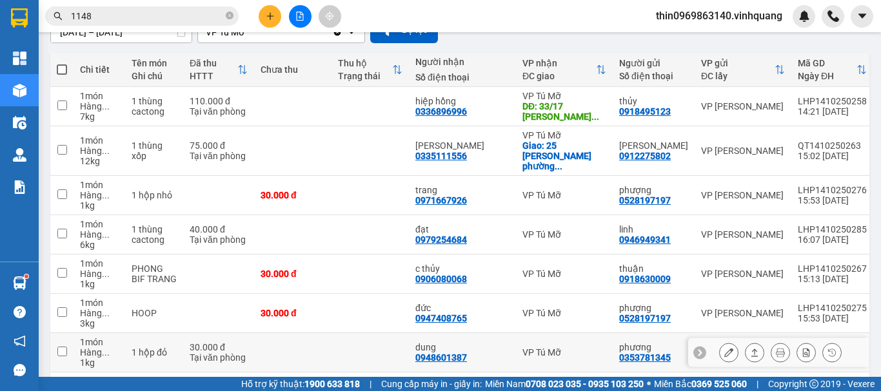
click at [64, 347] on input "checkbox" at bounding box center [62, 352] width 10 height 10
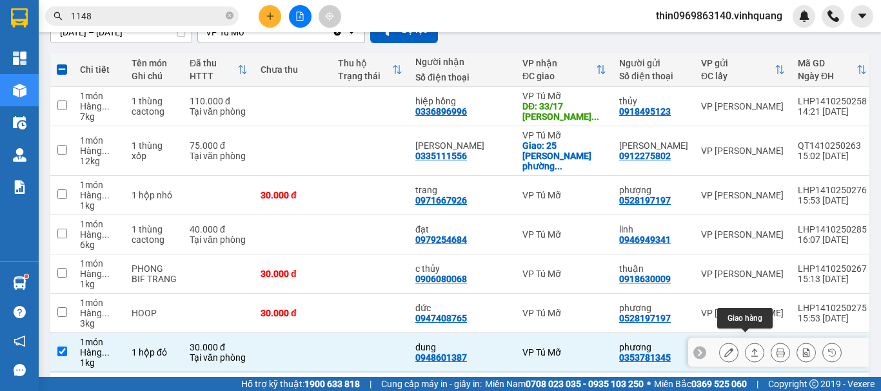
click at [750, 348] on icon at bounding box center [754, 352] width 9 height 9
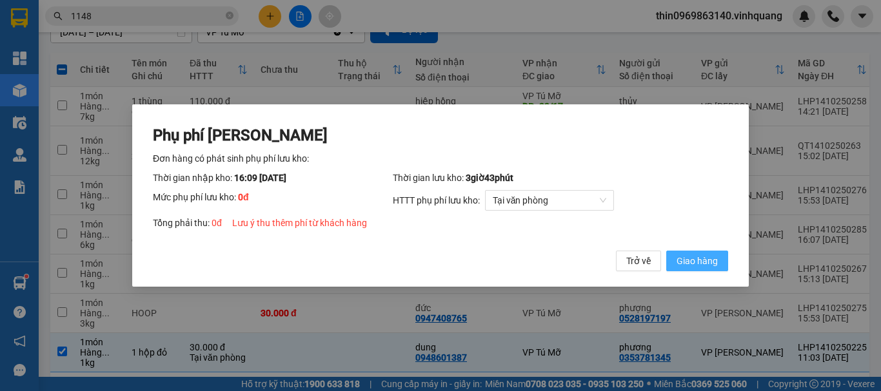
drag, startPoint x: 675, startPoint y: 261, endPoint x: 666, endPoint y: 256, distance: 9.8
click at [671, 259] on button "Giao hàng" at bounding box center [697, 261] width 62 height 21
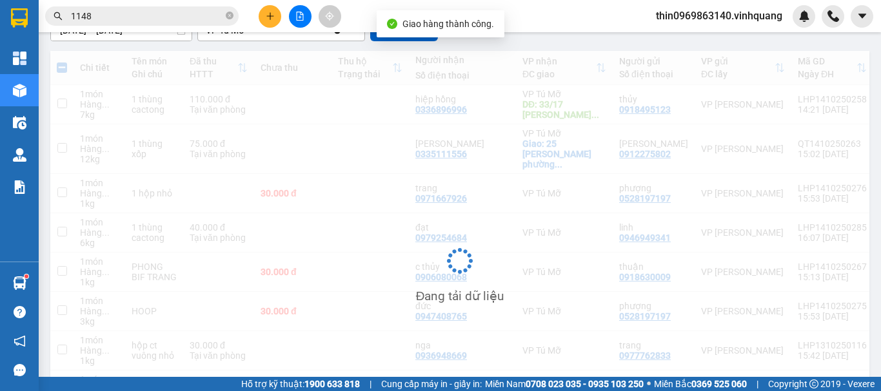
checkbox input "false"
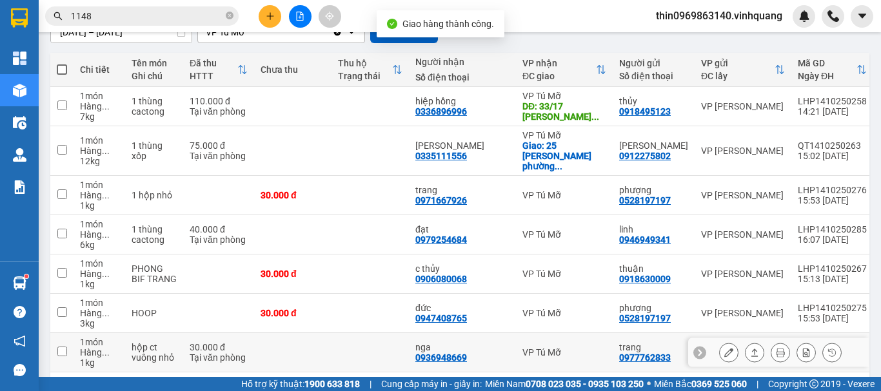
scroll to position [251, 0]
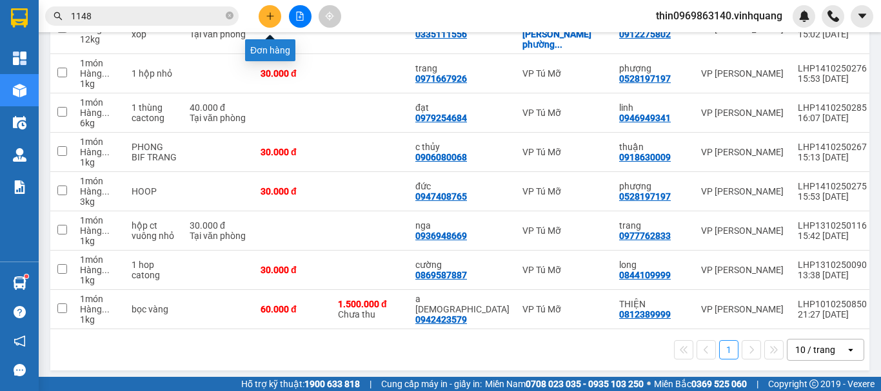
click at [264, 16] on button at bounding box center [270, 16] width 23 height 23
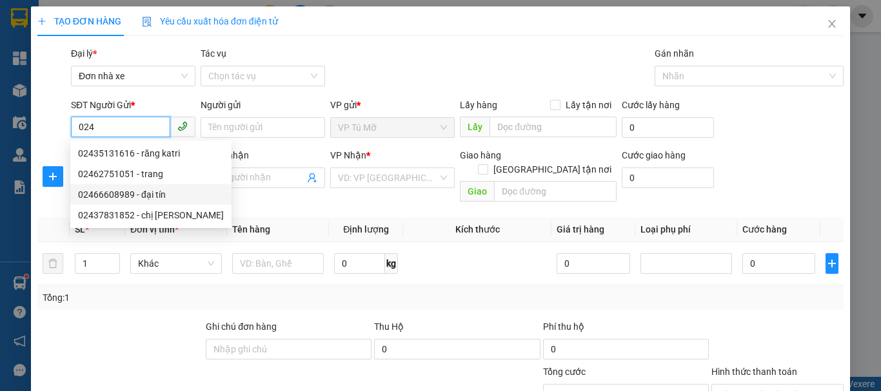
click at [158, 195] on div "02466608989 - đại tín" at bounding box center [151, 195] width 146 height 14
type input "02466608989"
type input "đại tín"
type input "0984127808"
type input "lab đại tín"
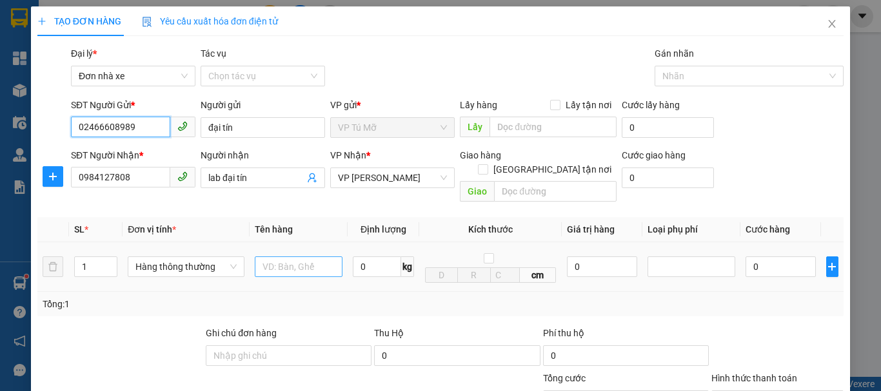
type input "02466608989"
click at [284, 257] on input "text" at bounding box center [299, 267] width 88 height 21
type input "bọc đen"
click at [377, 257] on input "0" at bounding box center [377, 267] width 48 height 21
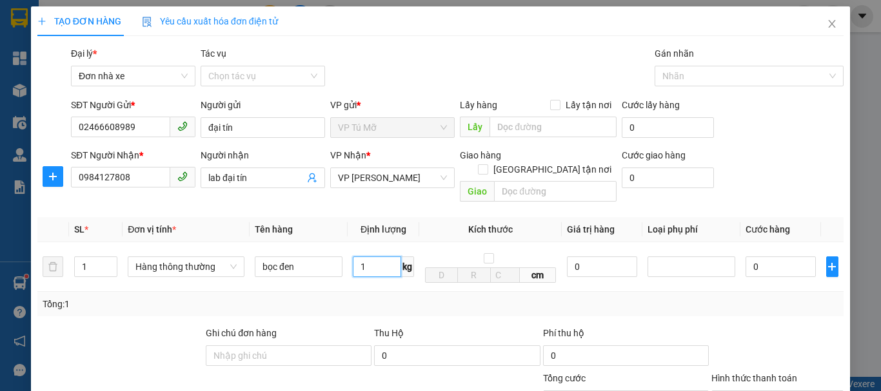
scroll to position [184, 0]
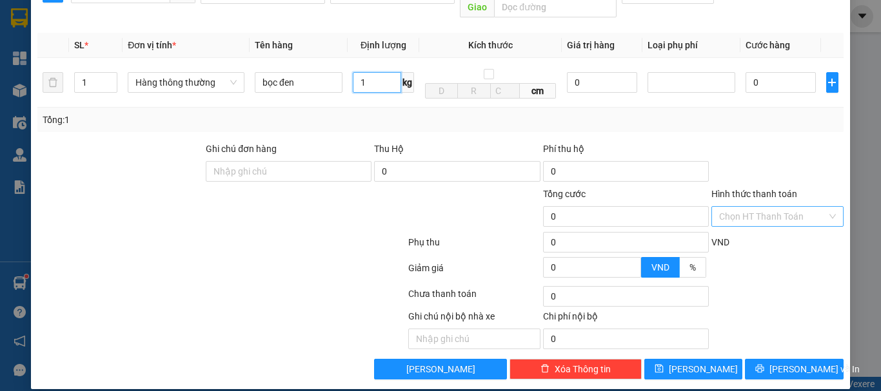
type input "1"
click at [770, 207] on input "Hình thức thanh toán" at bounding box center [773, 216] width 108 height 19
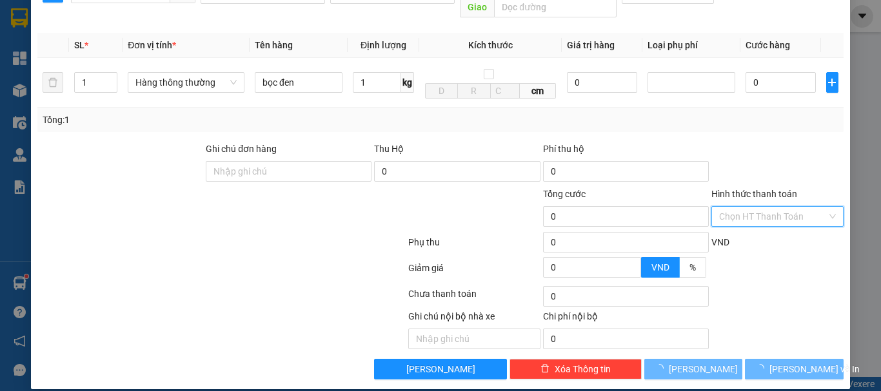
type input "30.000"
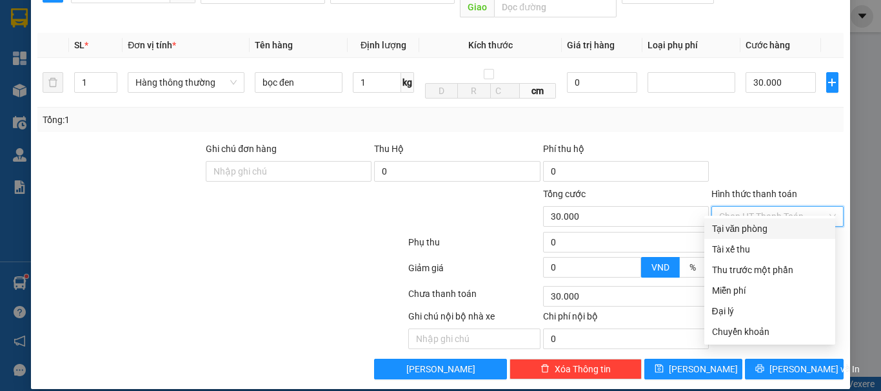
click at [758, 233] on div "Tại văn phòng" at bounding box center [769, 229] width 115 height 14
type input "0"
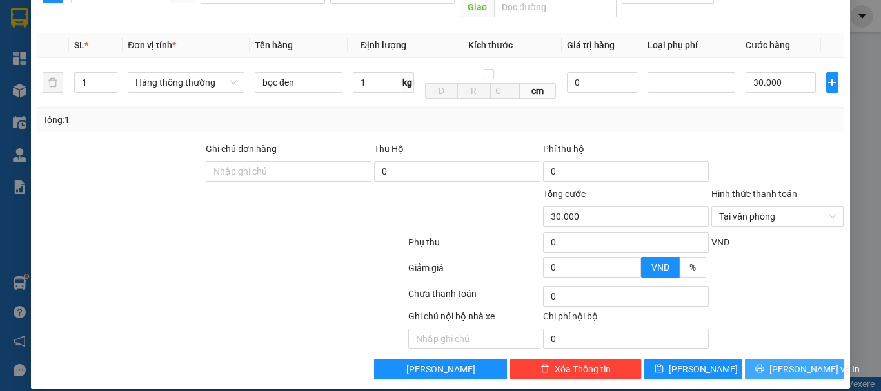
click at [798, 362] on span "[PERSON_NAME] và In" at bounding box center [814, 369] width 90 height 14
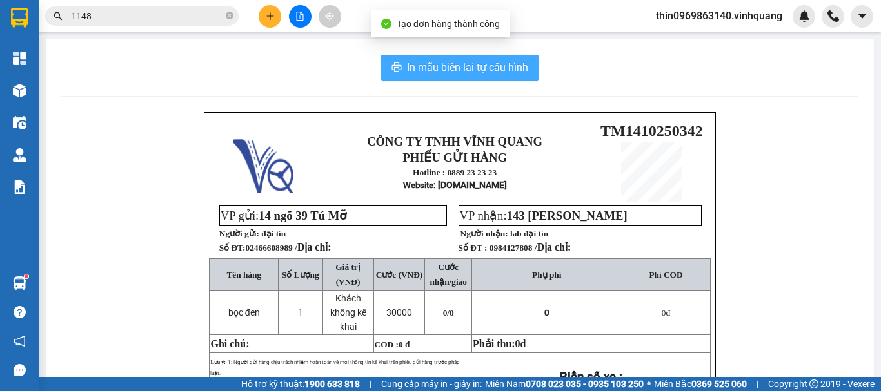
click at [425, 70] on span "In mẫu biên lai tự cấu hình" at bounding box center [467, 67] width 121 height 16
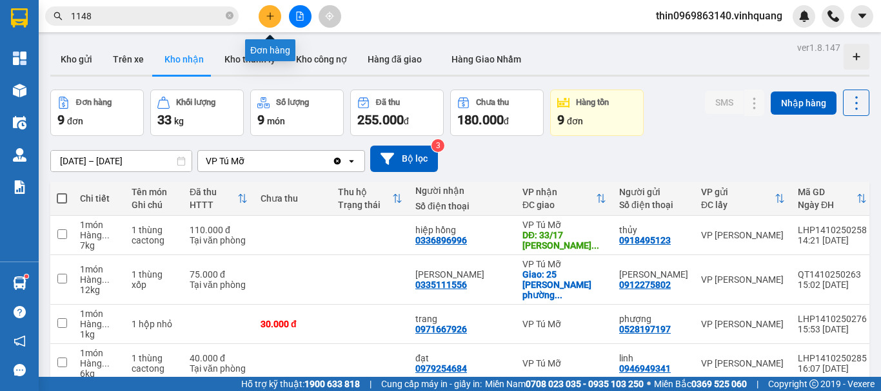
click at [273, 17] on icon "plus" at bounding box center [270, 16] width 9 height 9
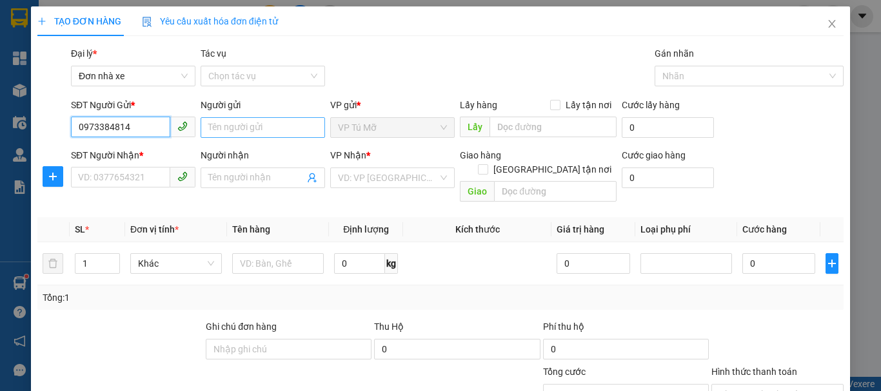
type input "0973384814"
click at [241, 131] on input "Người gửi" at bounding box center [263, 127] width 124 height 21
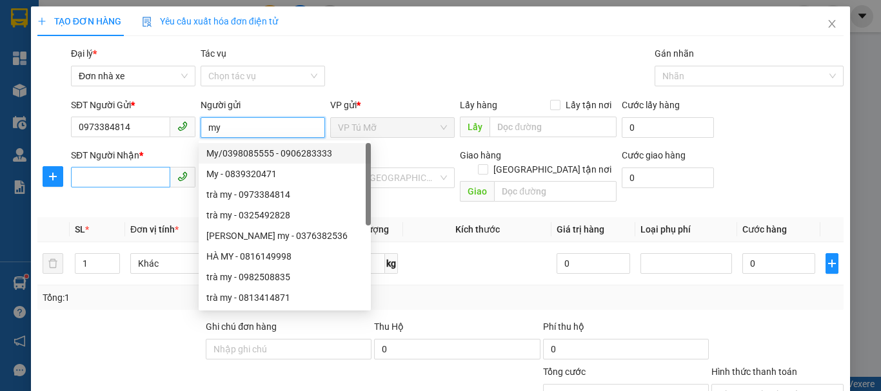
type input "my"
click at [128, 176] on input "SĐT Người Nhận *" at bounding box center [120, 177] width 99 height 21
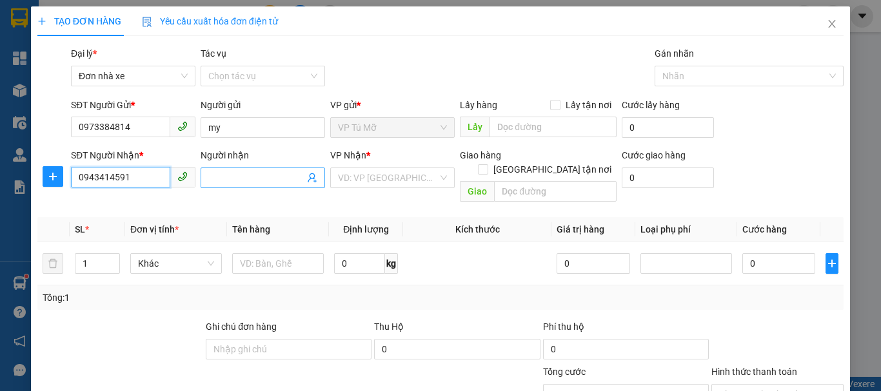
type input "0943414591"
click at [276, 173] on input "Người nhận" at bounding box center [256, 178] width 96 height 14
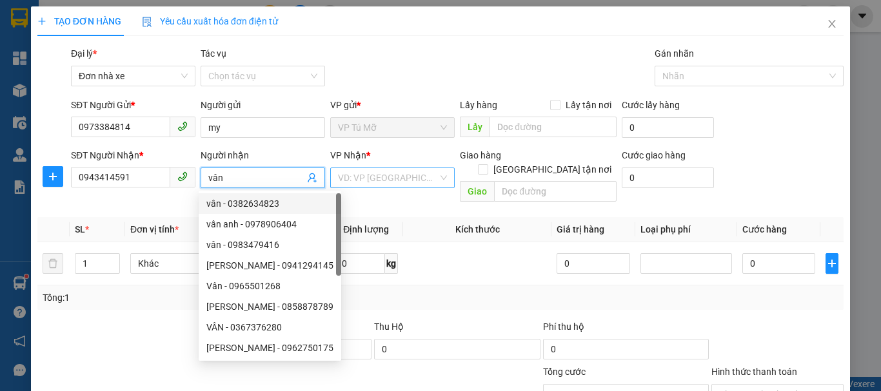
type input "vân"
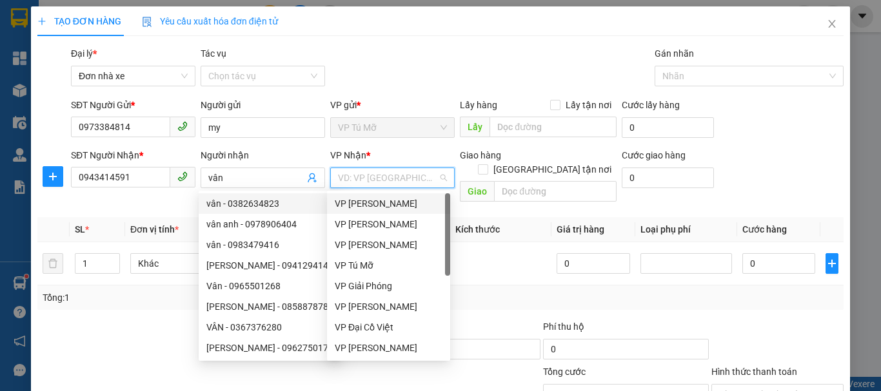
drag, startPoint x: 400, startPoint y: 179, endPoint x: 399, endPoint y: 216, distance: 36.8
click at [400, 181] on input "search" at bounding box center [388, 177] width 100 height 19
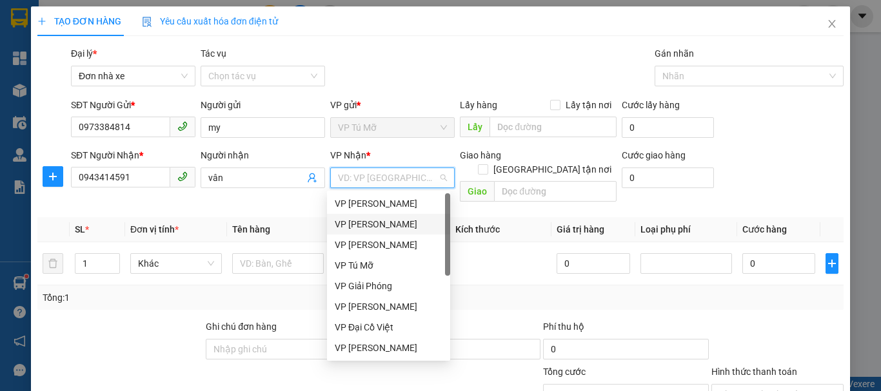
click at [396, 219] on div "VP [PERSON_NAME]" at bounding box center [389, 224] width 108 height 14
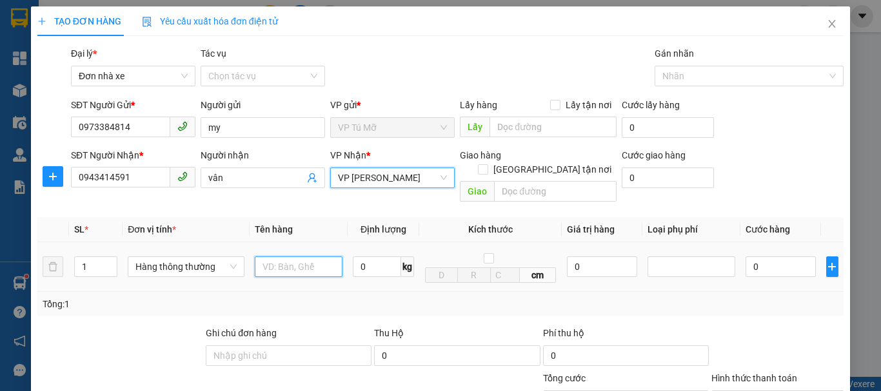
click at [276, 257] on input "text" at bounding box center [299, 267] width 88 height 21
type input "bọc trắng"
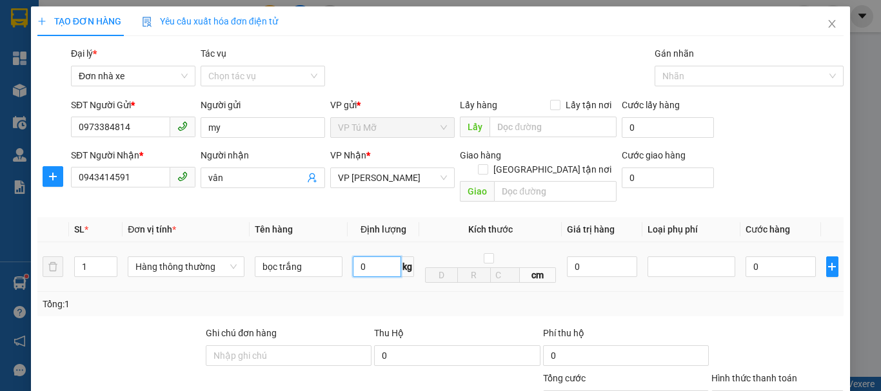
click at [366, 257] on input "0" at bounding box center [377, 267] width 48 height 21
type input "1"
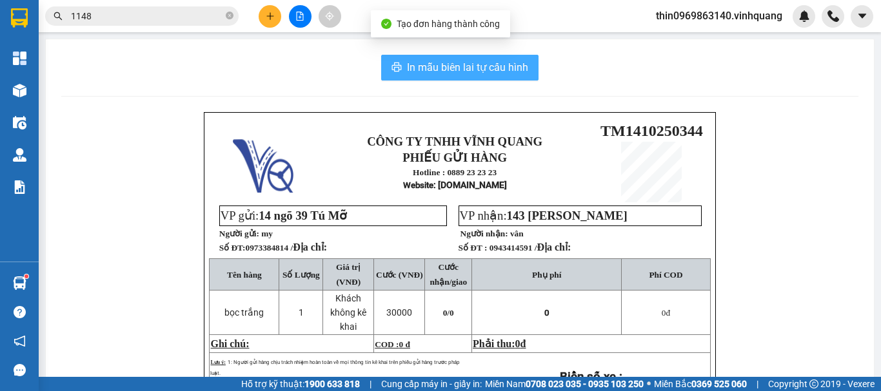
click at [451, 68] on span "In mẫu biên lai tự cấu hình" at bounding box center [467, 67] width 121 height 16
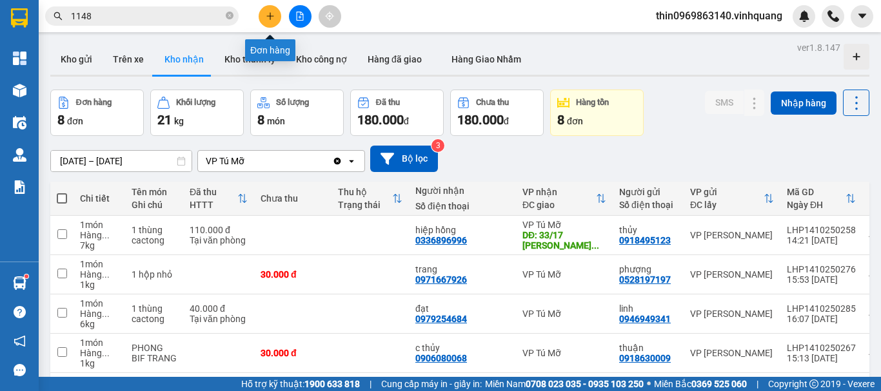
click at [271, 8] on button at bounding box center [270, 16] width 23 height 23
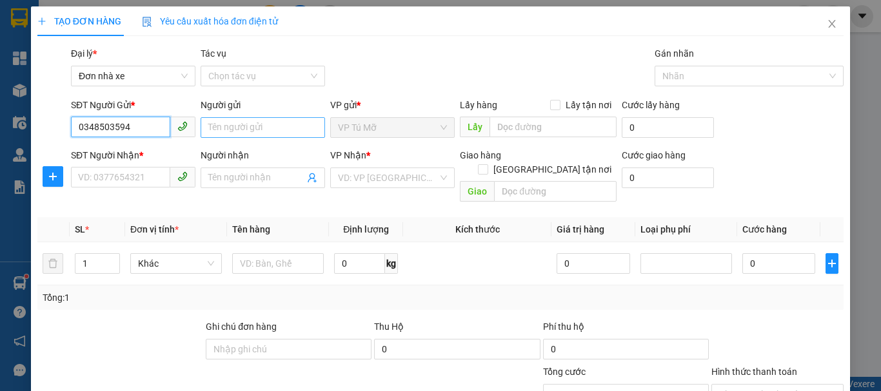
type input "0348503594"
click at [250, 130] on input "Người gửi" at bounding box center [263, 127] width 124 height 21
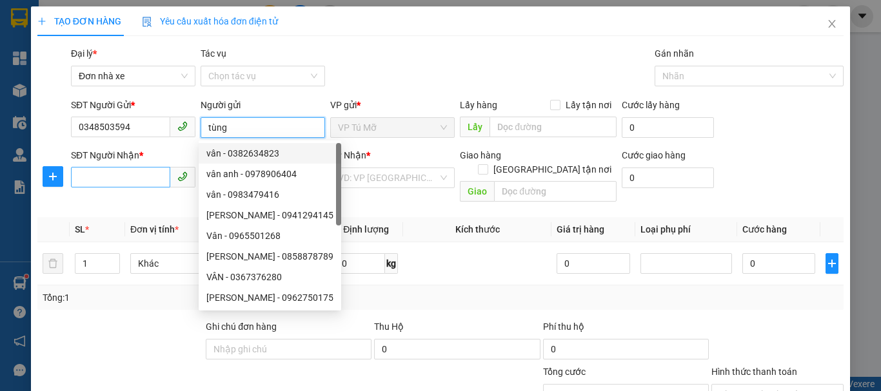
type input "tùng"
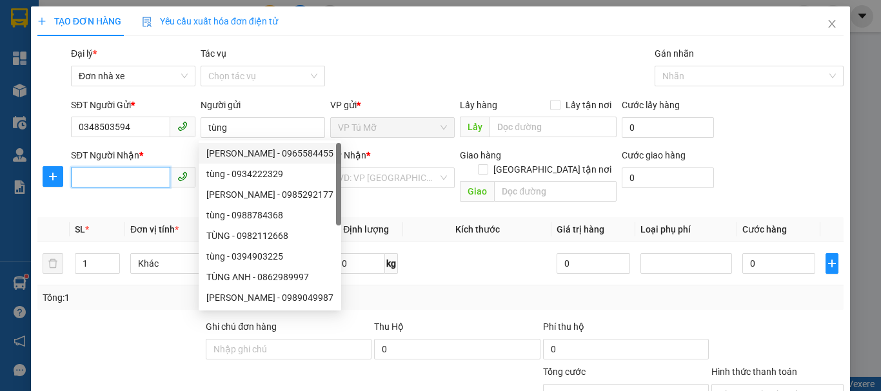
click at [94, 172] on input "SĐT Người Nhận *" at bounding box center [120, 177] width 99 height 21
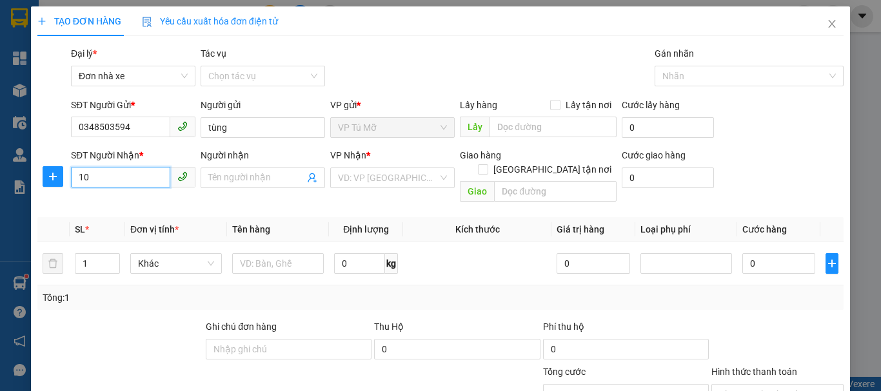
type input "1"
type input "0948109091"
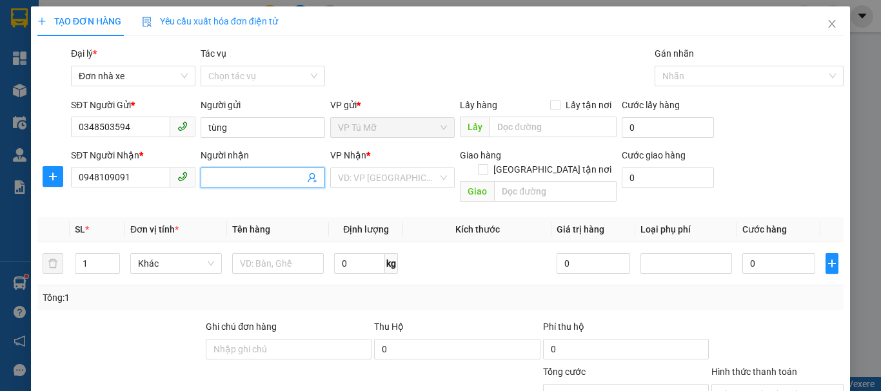
click at [244, 173] on input "Người nhận" at bounding box center [256, 178] width 96 height 14
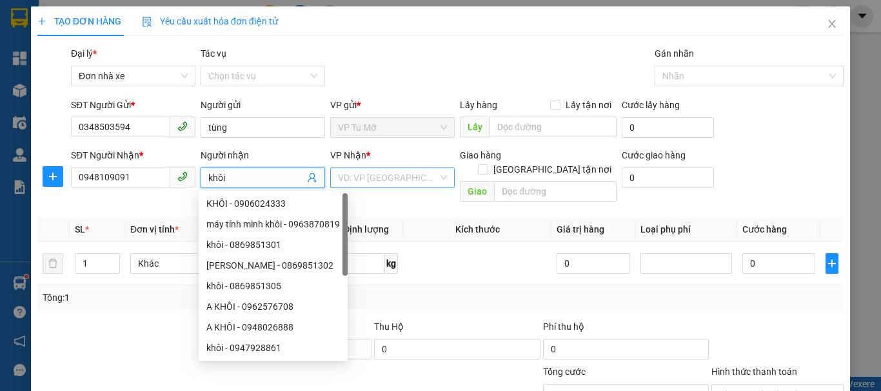
type input "khôi"
drag, startPoint x: 357, startPoint y: 181, endPoint x: 388, endPoint y: 236, distance: 63.8
click at [357, 181] on input "search" at bounding box center [388, 177] width 100 height 19
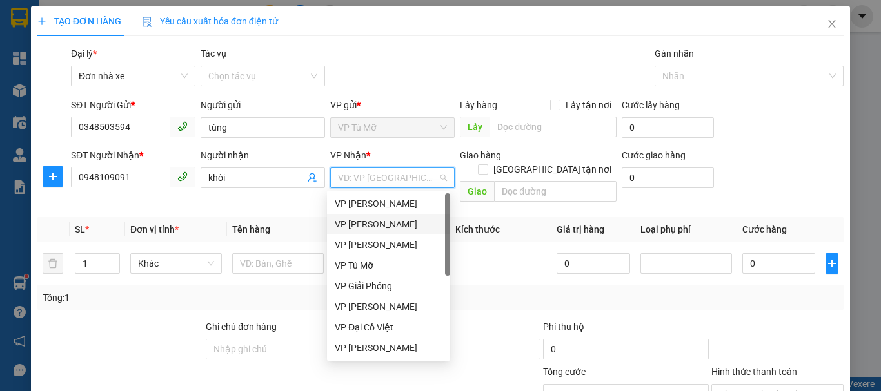
click at [395, 226] on div "VP [PERSON_NAME]" at bounding box center [389, 224] width 108 height 14
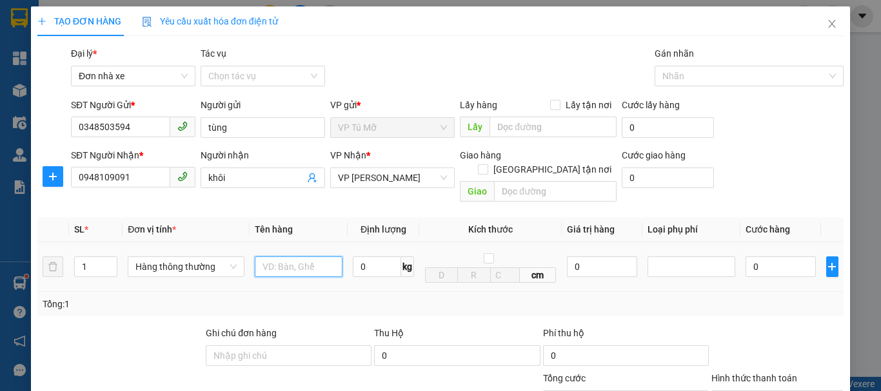
click at [269, 257] on input "text" at bounding box center [299, 267] width 88 height 21
type input "kiện trẳng mỏng"
click at [370, 257] on input "0" at bounding box center [377, 267] width 48 height 21
type input "1"
click at [487, 164] on input "[GEOGRAPHIC_DATA] tận nơi" at bounding box center [482, 168] width 9 height 9
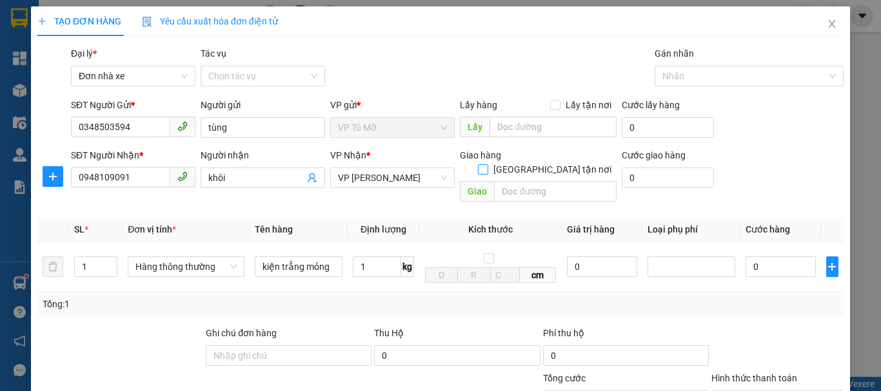
checkbox input "true"
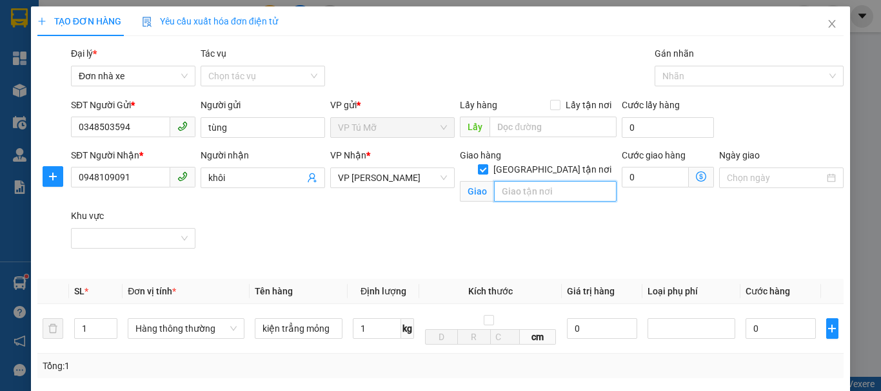
click at [525, 181] on input "text" at bounding box center [555, 191] width 123 height 21
type input "30.000"
type input "số nhà 74 ngõ 2"
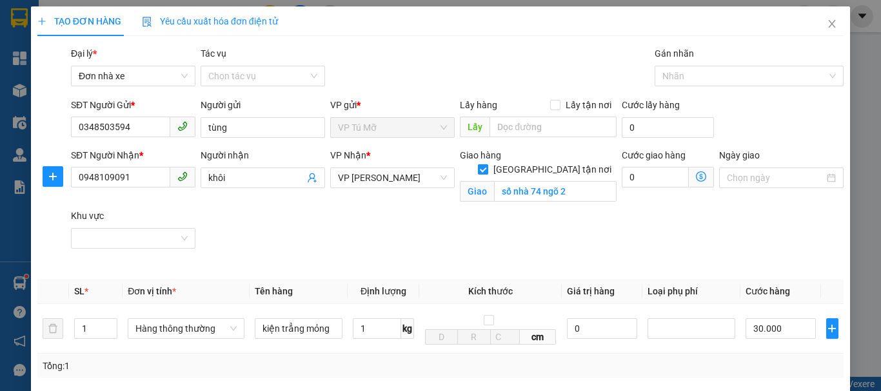
click at [487, 164] on input "[GEOGRAPHIC_DATA] tận nơi" at bounding box center [482, 168] width 9 height 9
checkbox input "false"
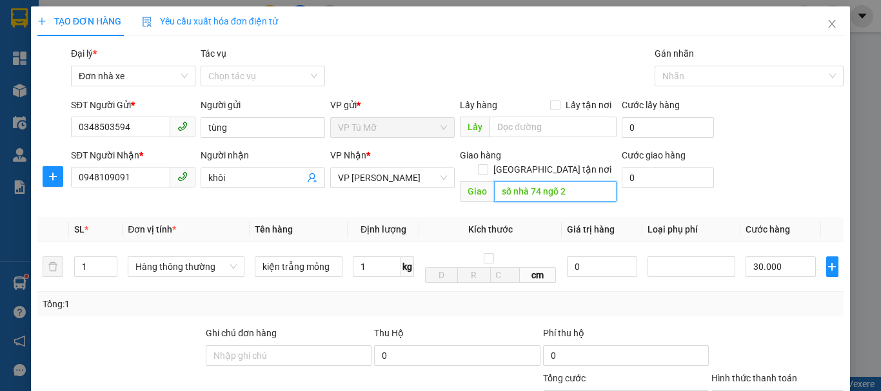
click at [538, 181] on input "số nhà 74 ngõ 2" at bounding box center [555, 191] width 123 height 21
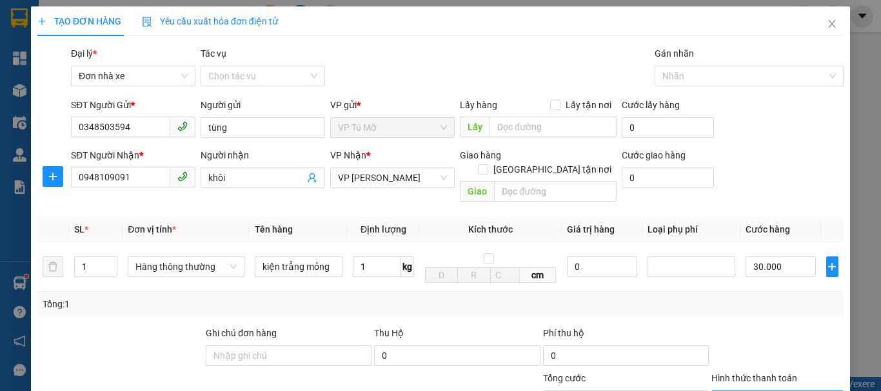
drag, startPoint x: 755, startPoint y: 232, endPoint x: 767, endPoint y: 313, distance: 81.4
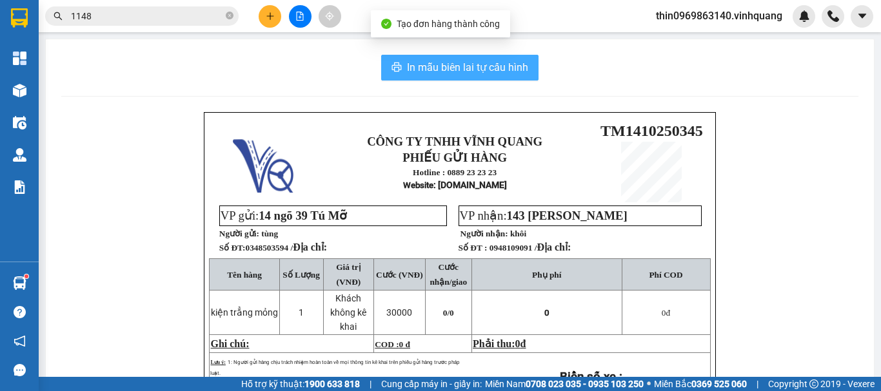
click at [449, 72] on span "In mẫu biên lai tự cấu hình" at bounding box center [467, 67] width 121 height 16
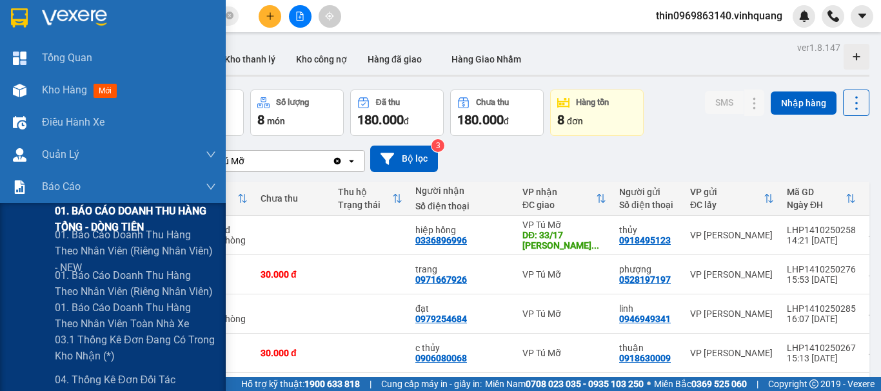
click at [103, 217] on span "01. BÁO CÁO DOANH THU HÀNG TỔNG - DÒNG TIỀN" at bounding box center [135, 219] width 161 height 32
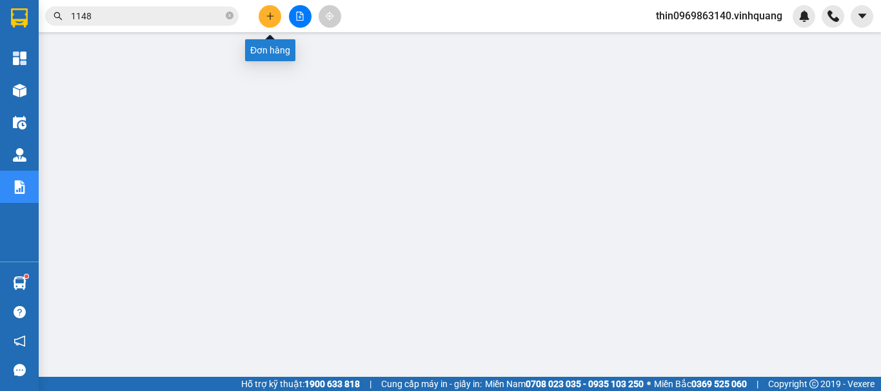
click at [268, 17] on icon "plus" at bounding box center [270, 16] width 9 height 9
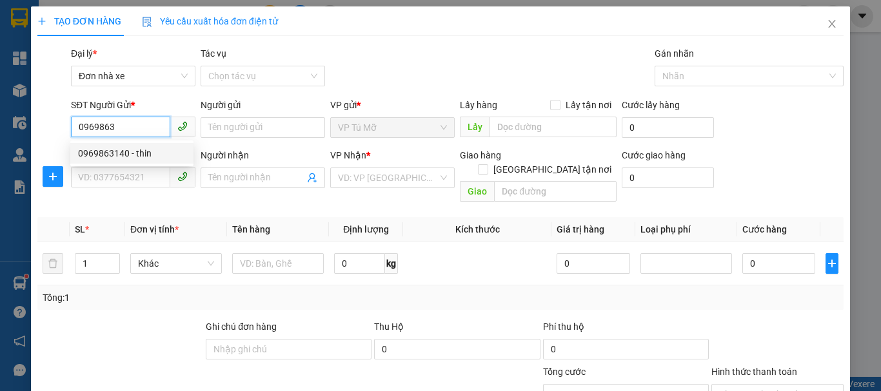
click at [143, 148] on div "0969863140 - thin" at bounding box center [132, 153] width 108 height 14
type input "0969863140"
type input "thin"
type input "0889232323"
type input "CTY. [GEOGRAPHIC_DATA]"
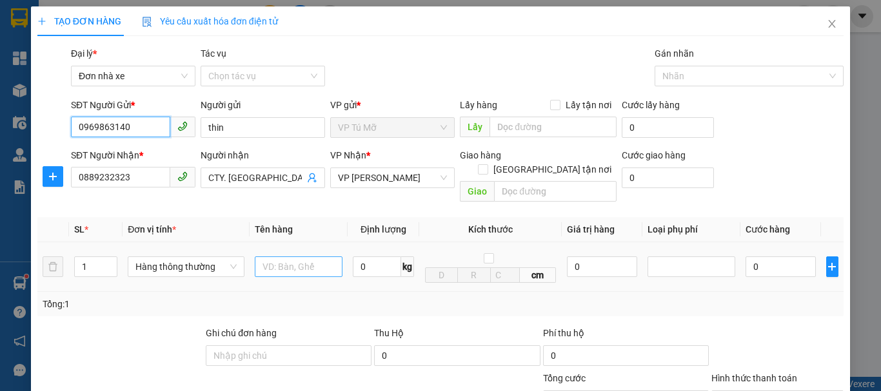
type input "0969863140"
click at [288, 257] on input "text" at bounding box center [299, 267] width 88 height 21
type input "bcvptm"
click at [375, 257] on input "0" at bounding box center [377, 267] width 48 height 21
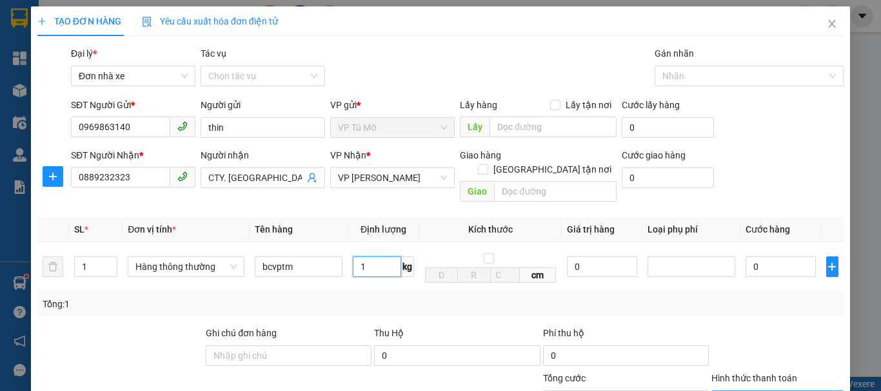
type input "1"
type input "30.000"
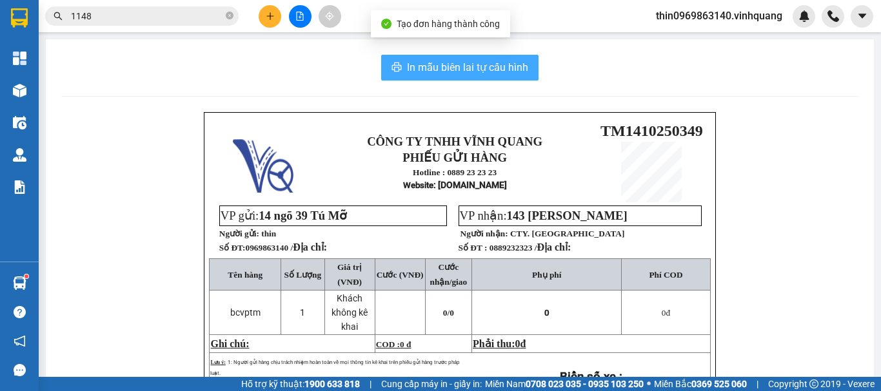
click at [465, 63] on span "In mẫu biên lai tự cấu hình" at bounding box center [467, 67] width 121 height 16
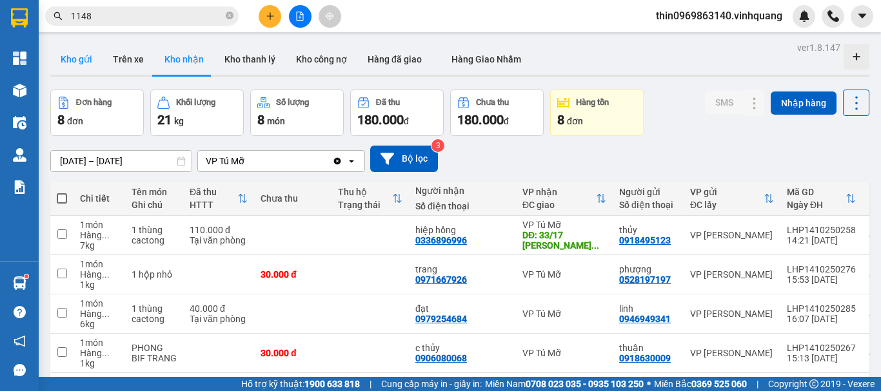
click at [63, 64] on button "Kho gửi" at bounding box center [76, 59] width 52 height 31
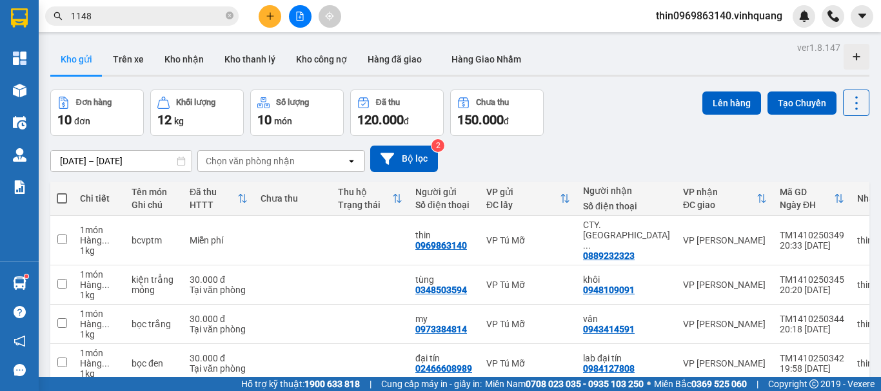
click at [62, 195] on span at bounding box center [62, 198] width 10 height 10
click at [62, 192] on input "checkbox" at bounding box center [62, 192] width 0 height 0
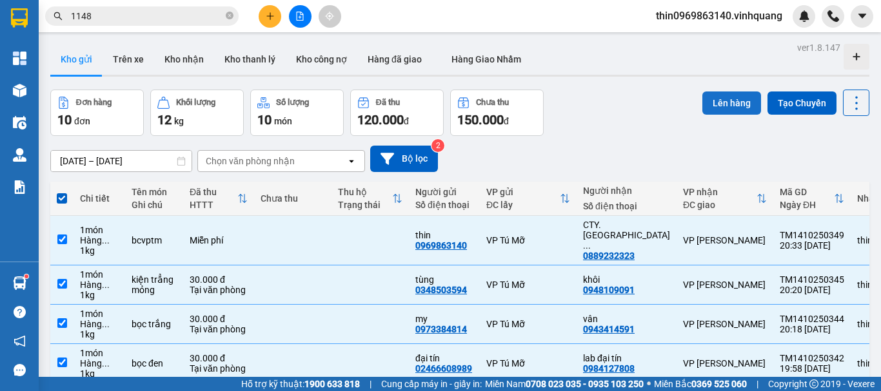
click at [711, 101] on button "Lên hàng" at bounding box center [731, 103] width 59 height 23
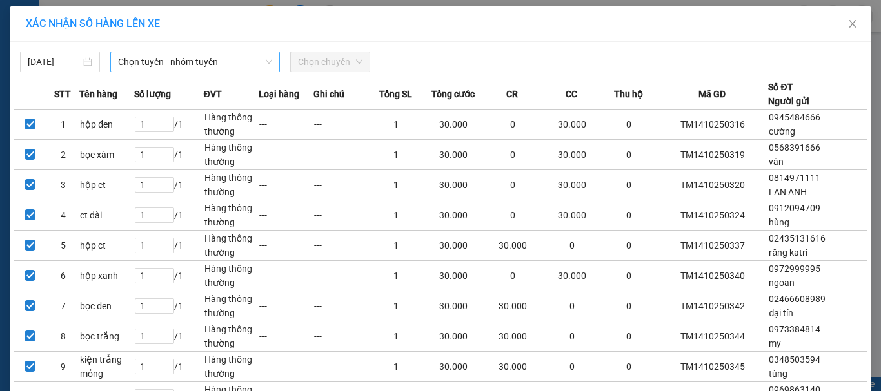
click at [207, 66] on span "Chọn tuyến - nhóm tuyến" at bounding box center [195, 61] width 154 height 19
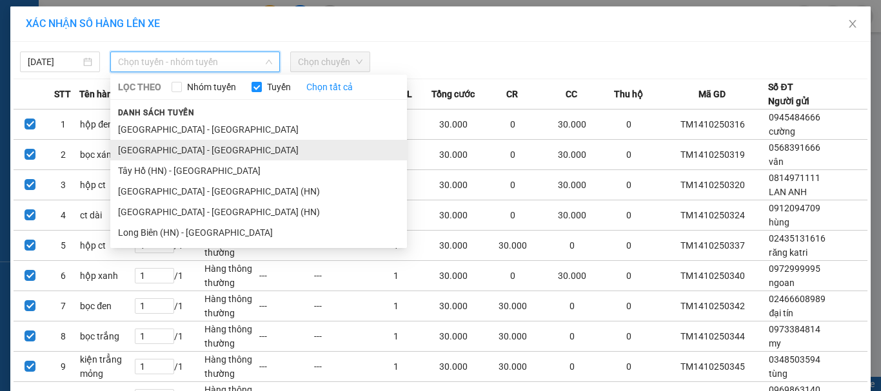
click at [168, 152] on li "[GEOGRAPHIC_DATA] - [GEOGRAPHIC_DATA]" at bounding box center [258, 150] width 297 height 21
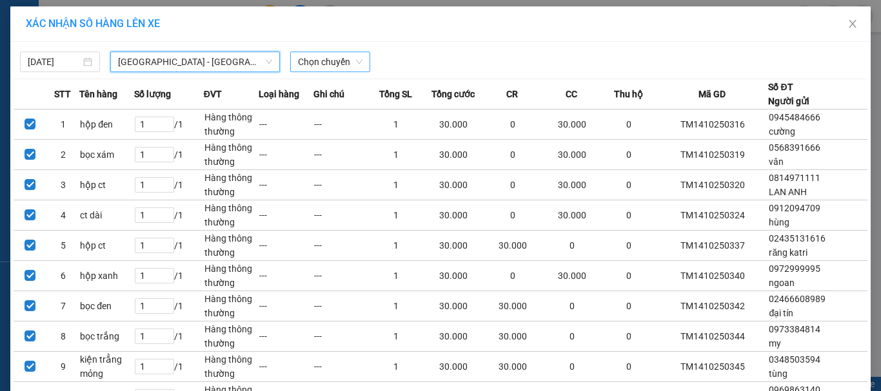
click at [327, 63] on span "Chọn chuyến" at bounding box center [330, 61] width 64 height 19
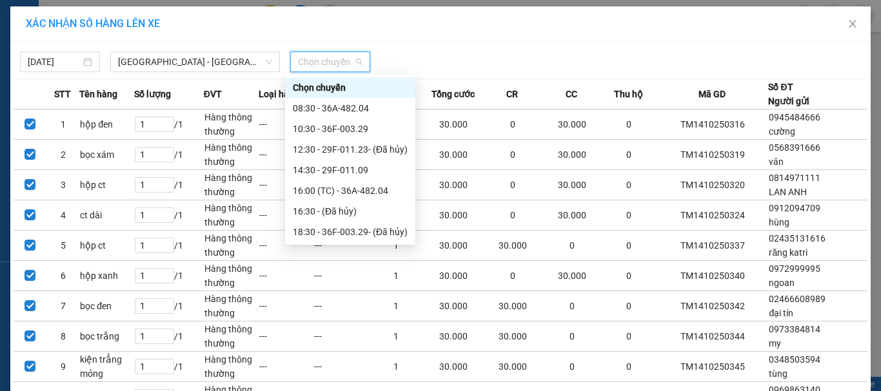
click at [357, 246] on div "20:30 - 29F-011.23" at bounding box center [350, 253] width 115 height 14
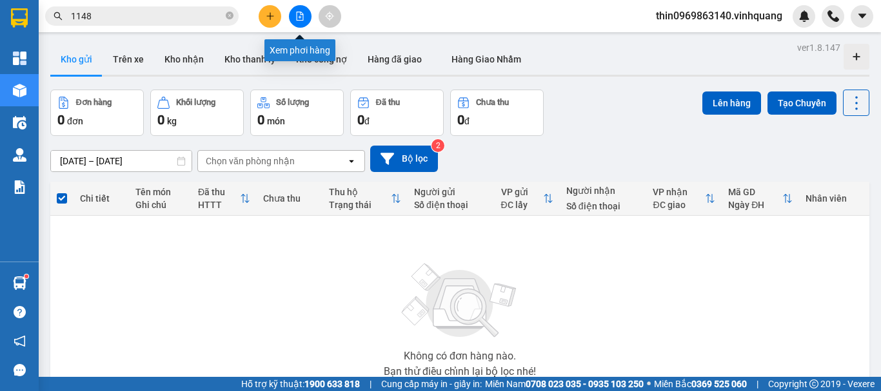
click at [297, 14] on icon "file-add" at bounding box center [299, 16] width 9 height 9
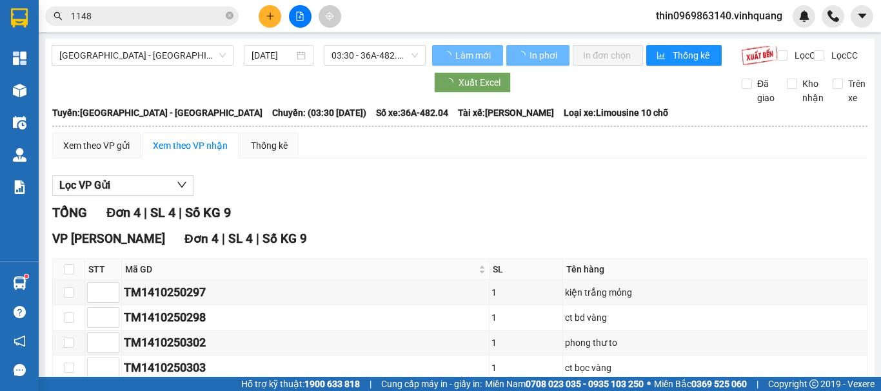
click at [159, 57] on span "[GEOGRAPHIC_DATA] - [GEOGRAPHIC_DATA]" at bounding box center [142, 55] width 166 height 19
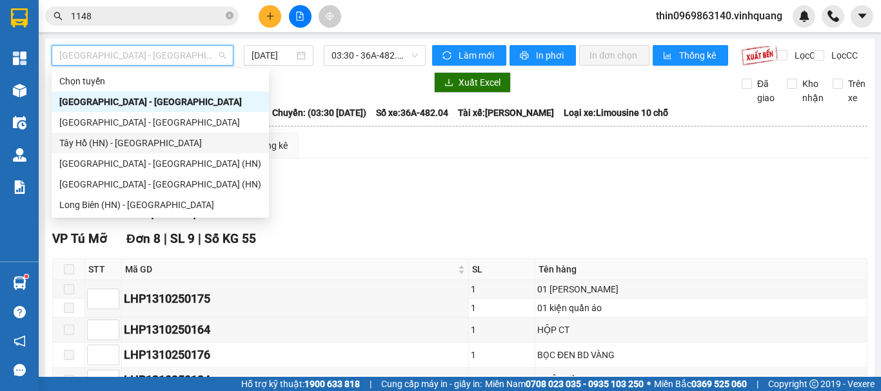
click at [97, 139] on div "Tây Hồ (HN) - [GEOGRAPHIC_DATA]" at bounding box center [160, 143] width 202 height 14
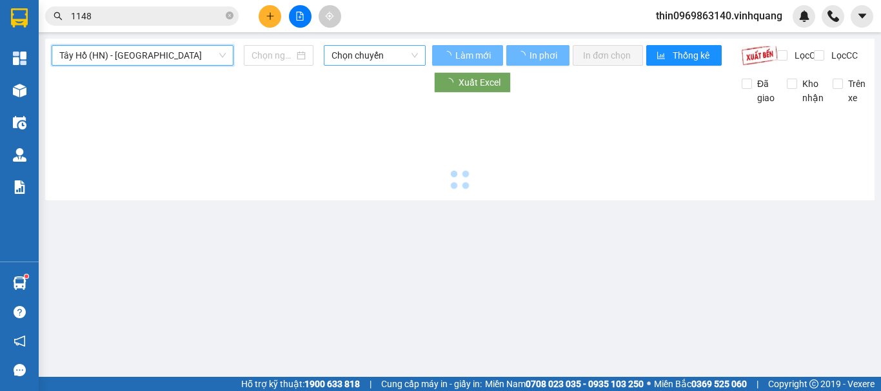
type input "[DATE]"
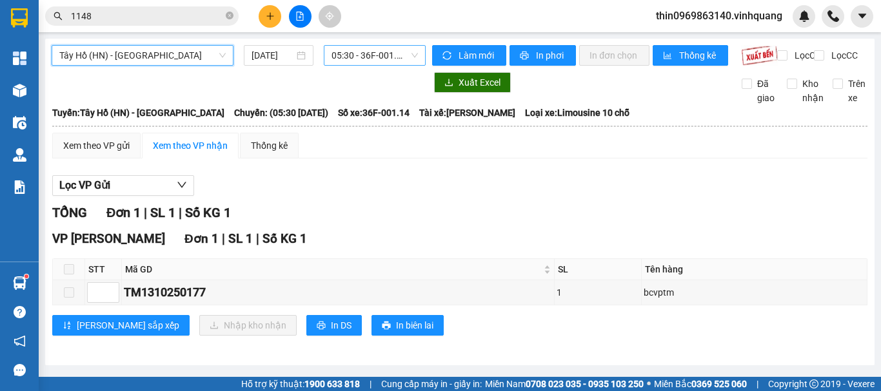
click at [389, 56] on span "05:30 - 36F-001.14" at bounding box center [374, 55] width 86 height 19
click at [369, 57] on span "05:30 - 36F-001.14" at bounding box center [374, 55] width 86 height 19
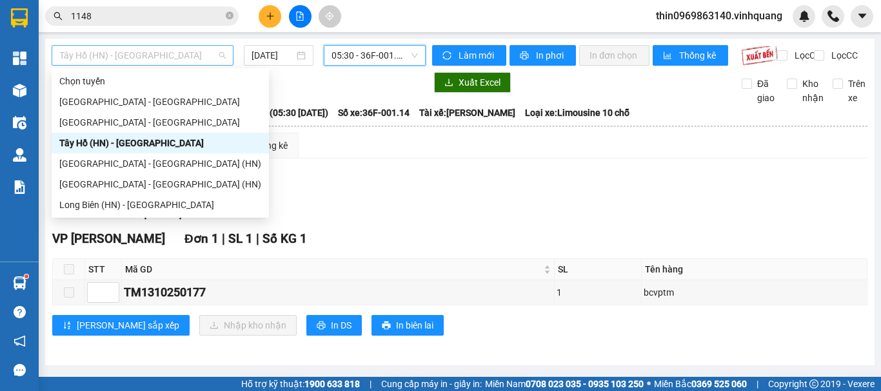
click at [133, 52] on span "Tây Hồ (HN) - [GEOGRAPHIC_DATA]" at bounding box center [142, 55] width 166 height 19
click at [81, 117] on div "[GEOGRAPHIC_DATA] - [GEOGRAPHIC_DATA]" at bounding box center [160, 122] width 202 height 14
type input "[DATE]"
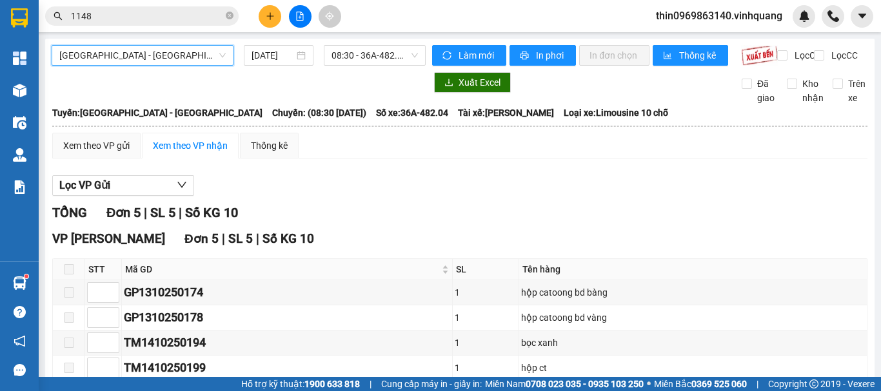
click at [368, 40] on div "[GEOGRAPHIC_DATA] - [GEOGRAPHIC_DATA] [GEOGRAPHIC_DATA] - [GEOGRAPHIC_DATA] [DA…" at bounding box center [459, 253] width 829 height 428
click at [366, 55] on span "08:30 - 36A-482.04" at bounding box center [374, 55] width 86 height 19
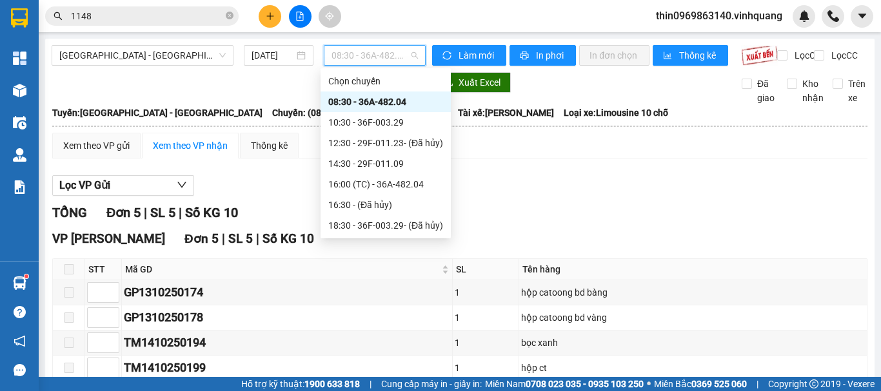
click at [366, 239] on div "20:30 - 29F-011.23" at bounding box center [385, 246] width 115 height 14
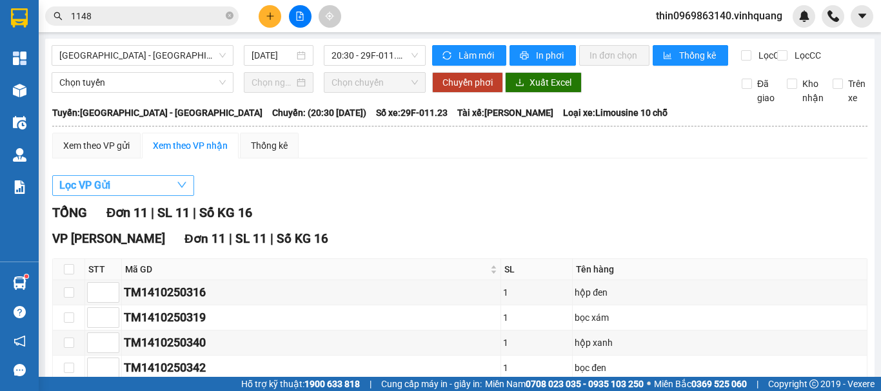
click at [126, 196] on button "Lọc VP Gửi" at bounding box center [123, 185] width 142 height 21
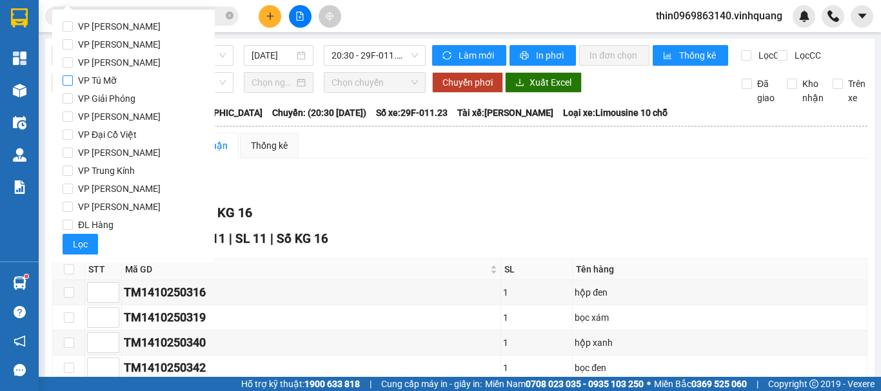
click at [64, 78] on input "VP Tú Mỡ" at bounding box center [68, 80] width 10 height 10
checkbox input "true"
click at [86, 242] on span "Lọc" at bounding box center [80, 244] width 15 height 14
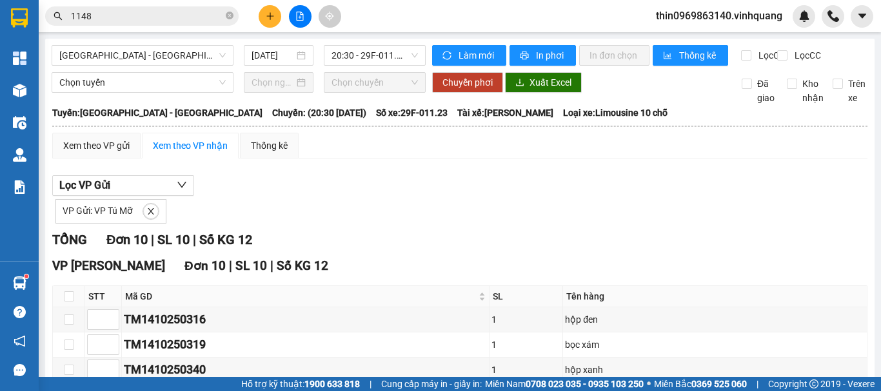
click at [233, 14] on span "1148" at bounding box center [141, 15] width 193 height 19
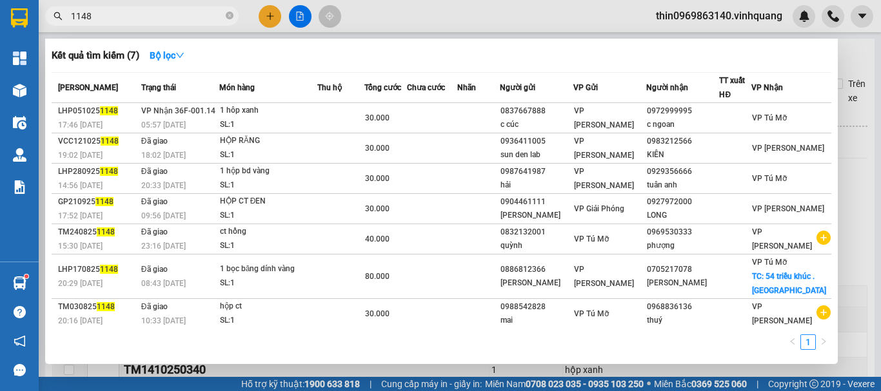
click at [740, 15] on div at bounding box center [440, 195] width 881 height 391
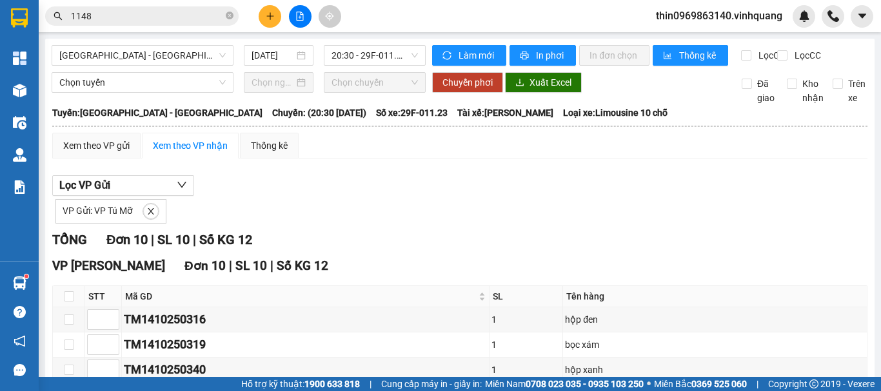
click at [716, 14] on span "thin0969863140.vinhquang" at bounding box center [719, 16] width 147 height 16
click at [706, 44] on span "Đăng xuất" at bounding box center [724, 40] width 121 height 14
